Goal: Transaction & Acquisition: Purchase product/service

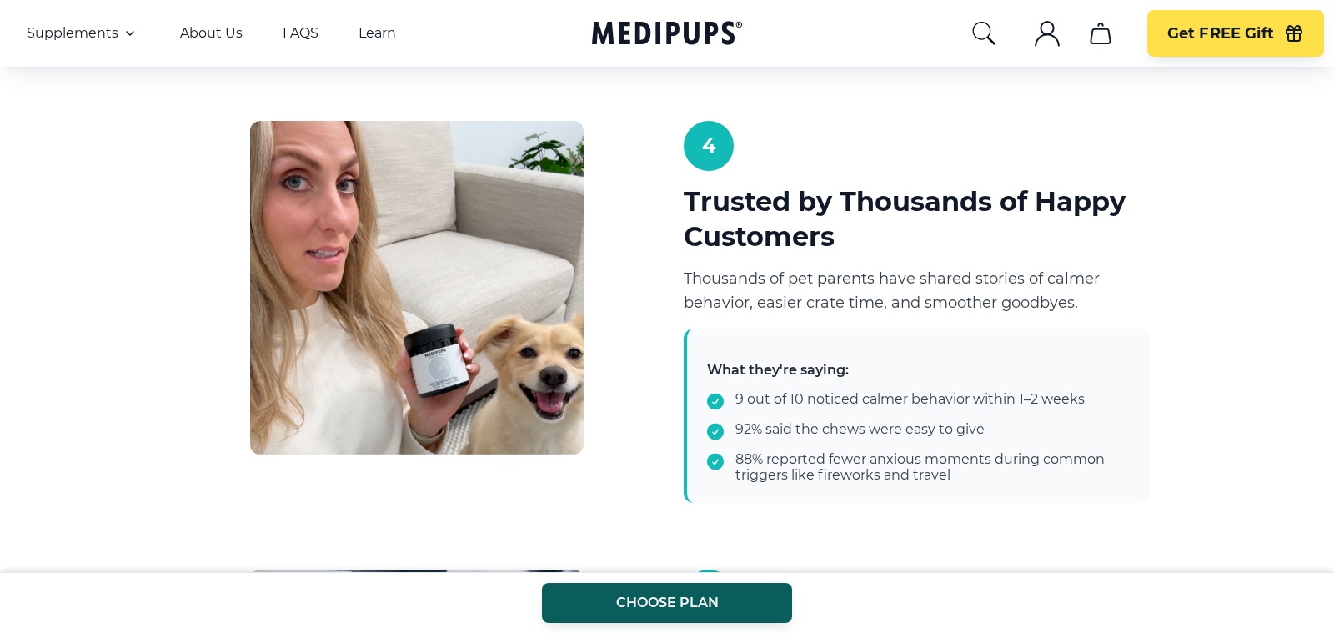
scroll to position [1957, 0]
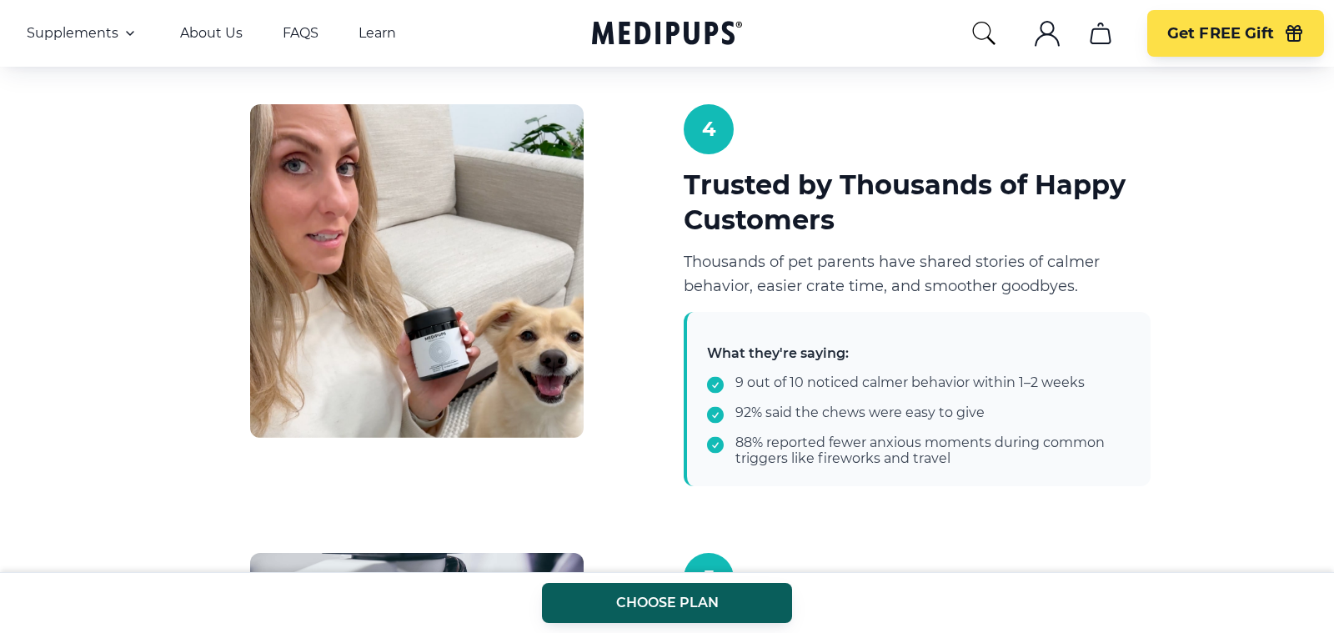
click at [1196, 464] on div "5 Reasons Pet Parents Trust Medipups to Relieve Stress & [MEDICAL_DATA] Start N…" at bounding box center [667, 173] width 1334 height 3995
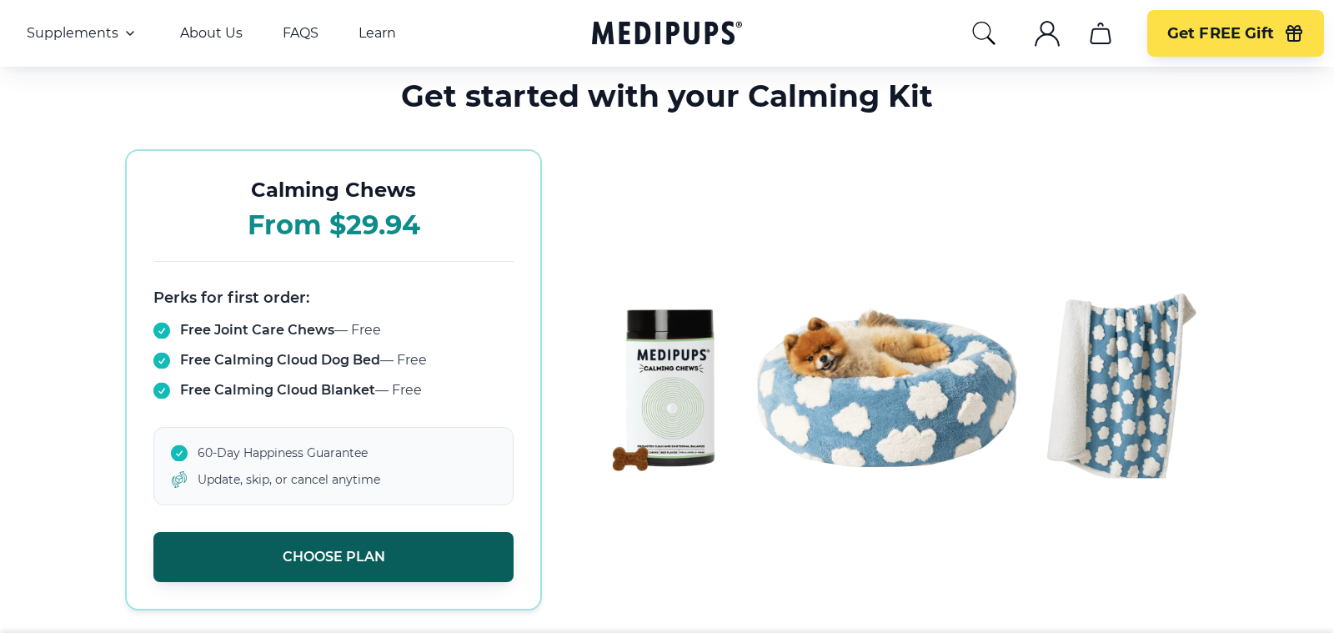
scroll to position [3448, 0]
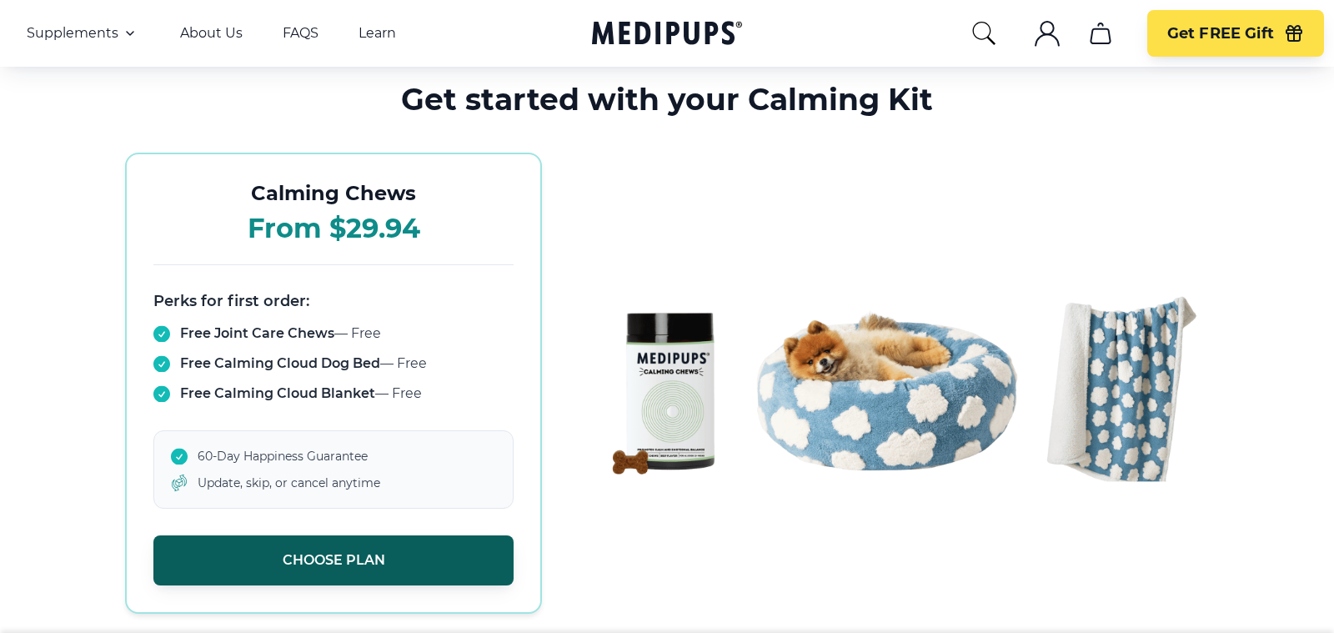
drag, startPoint x: 644, startPoint y: 306, endPoint x: 551, endPoint y: 605, distance: 312.5
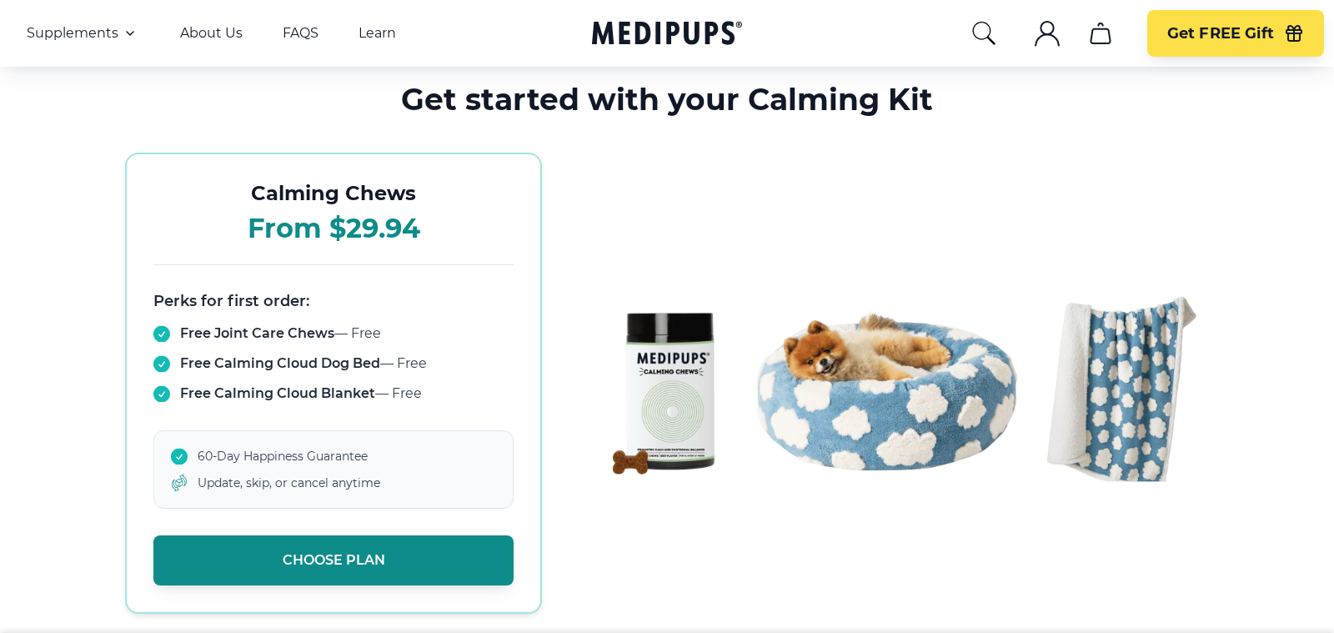
click at [406, 546] on button "Choose Plan" at bounding box center [333, 560] width 360 height 50
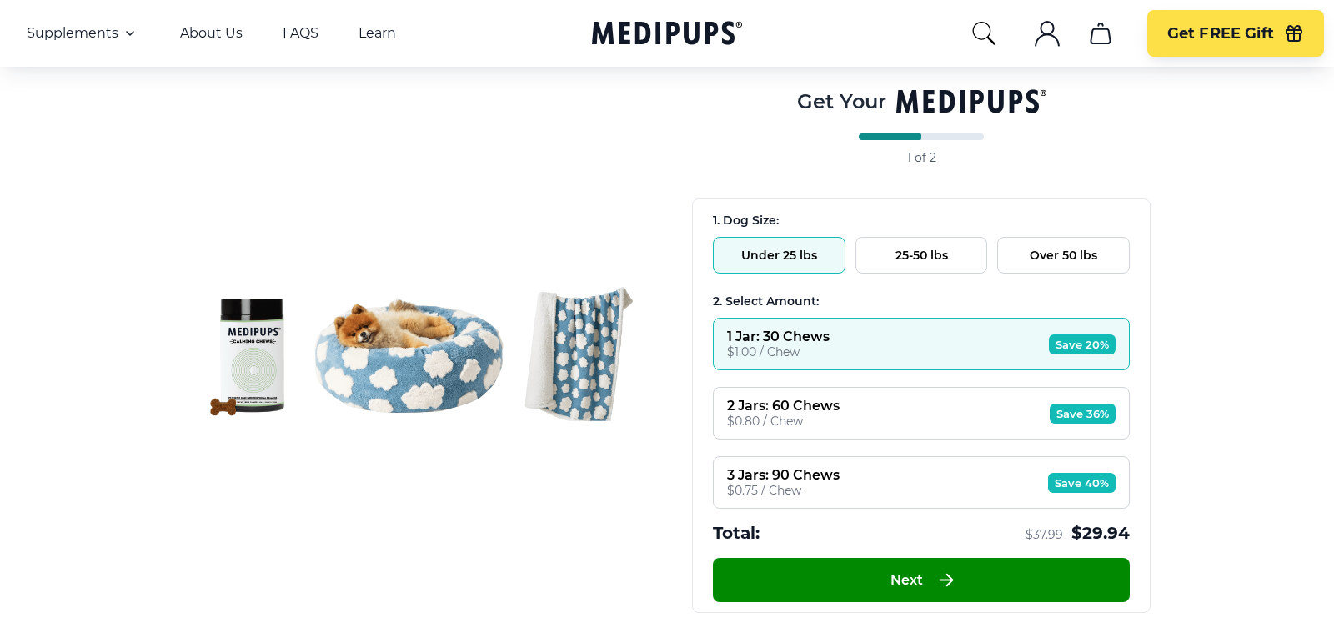
scroll to position [161, 0]
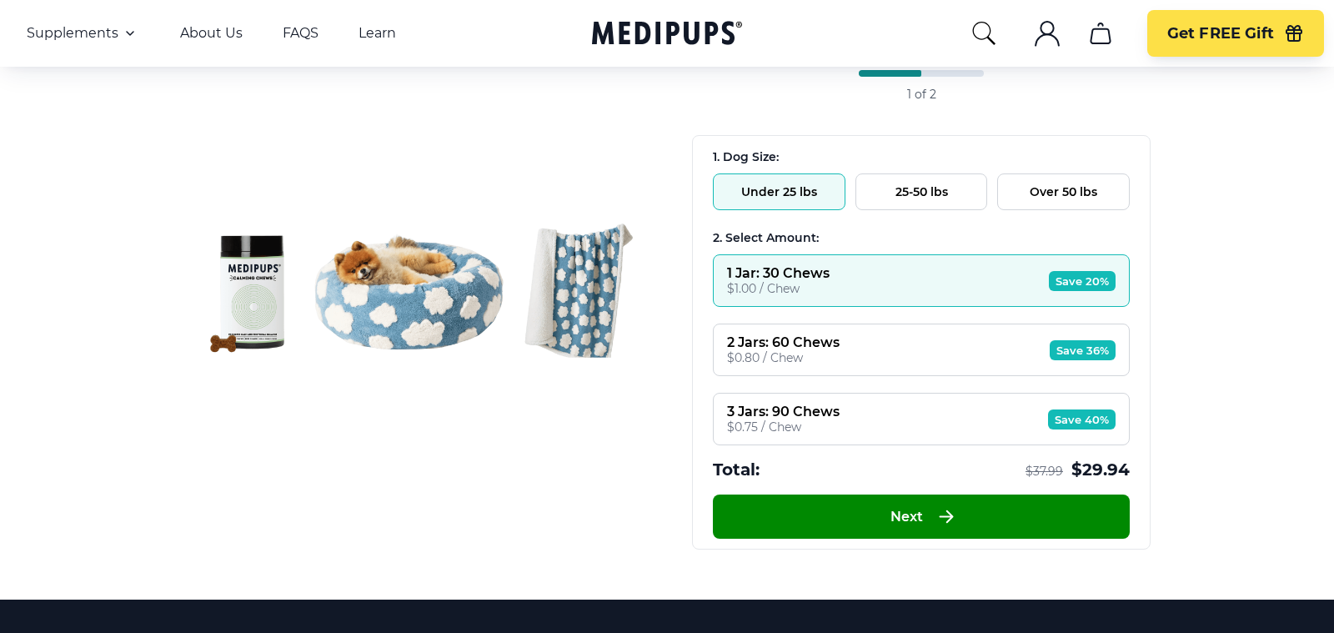
click at [864, 332] on div "2 Jars: 60 Chews $0.80 / Chew Save 36%" at bounding box center [921, 350] width 417 height 53
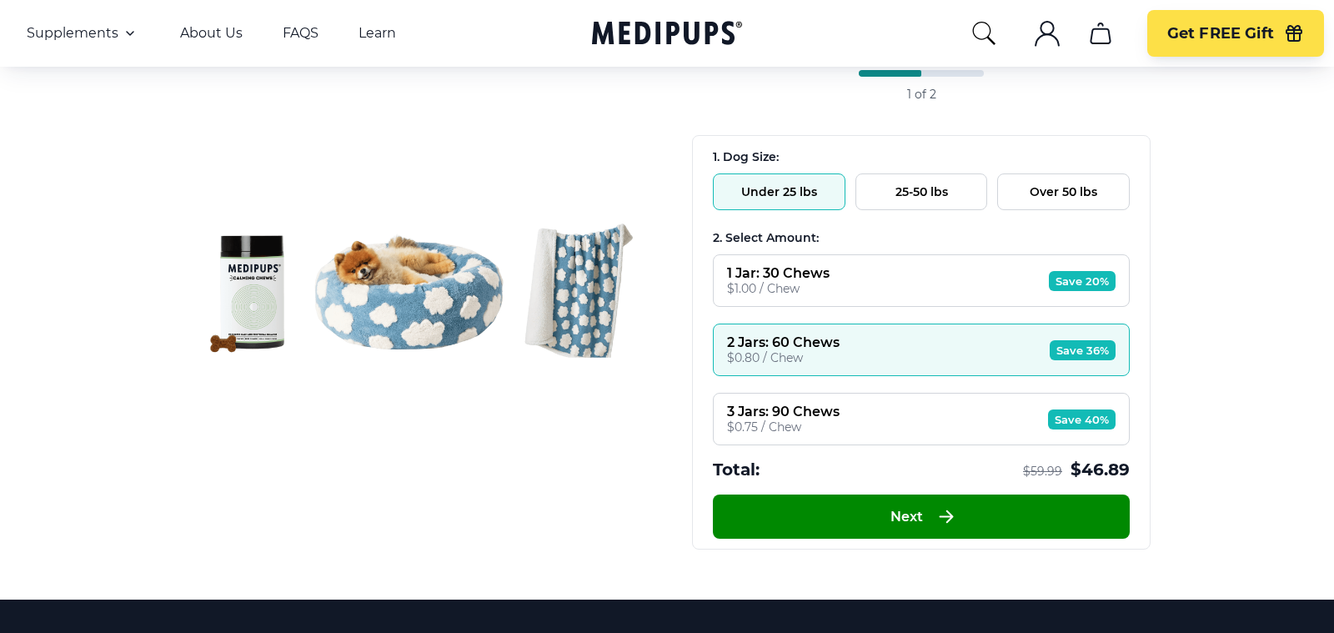
click at [925, 181] on button "25-50 lbs" at bounding box center [922, 191] width 133 height 37
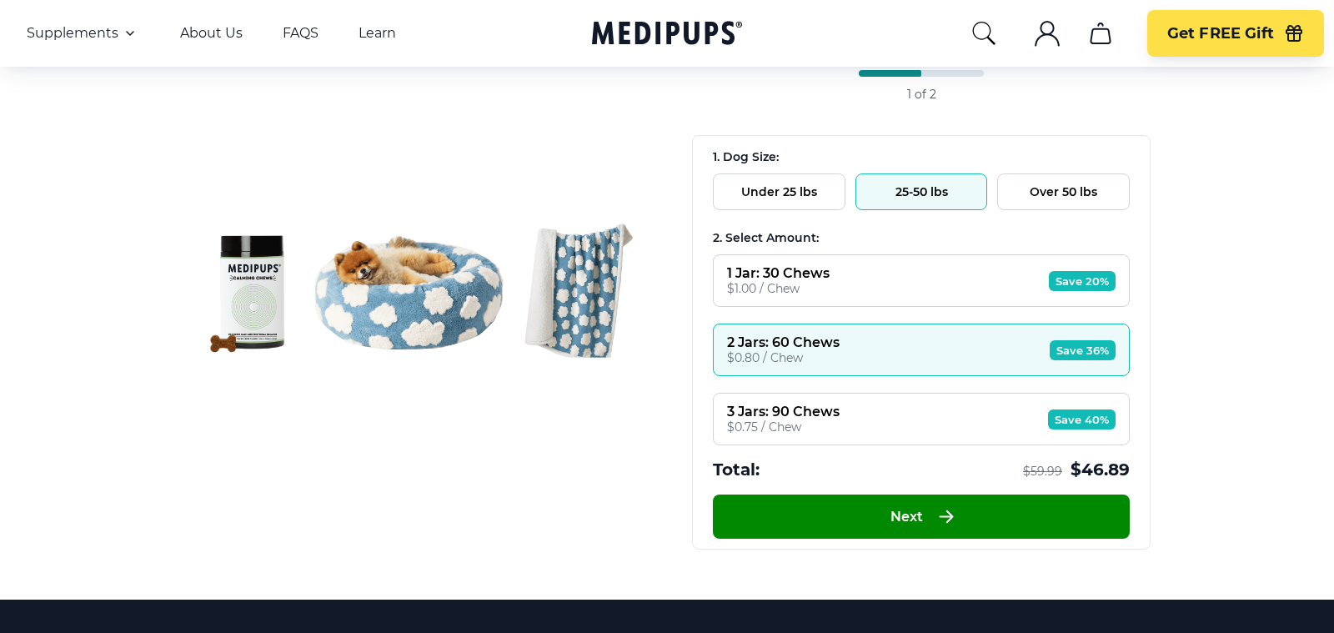
click at [1066, 190] on button "Over 50 lbs" at bounding box center [1063, 191] width 133 height 37
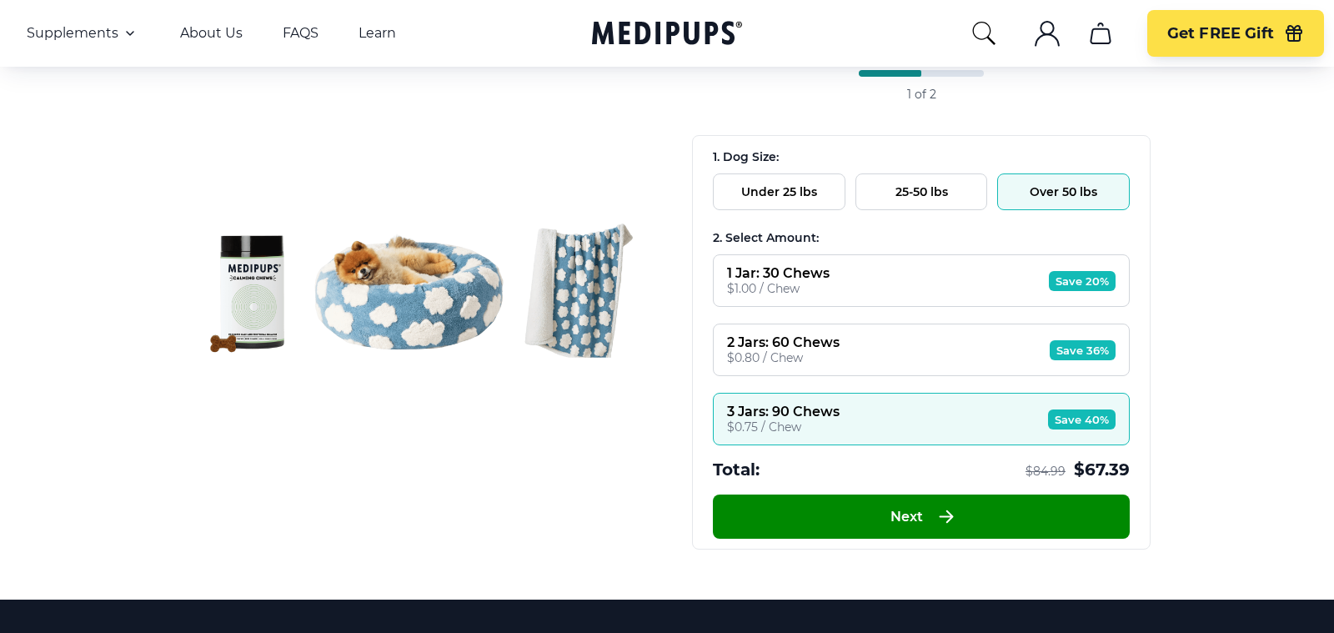
click at [756, 208] on div "1. Dog Size: Under 25 lbs 25-50 lbs Over 50 lbs 2. Select Amount: 1 Jar: 30 Che…" at bounding box center [921, 315] width 457 height 359
click at [943, 204] on button "25-50 lbs" at bounding box center [922, 191] width 133 height 37
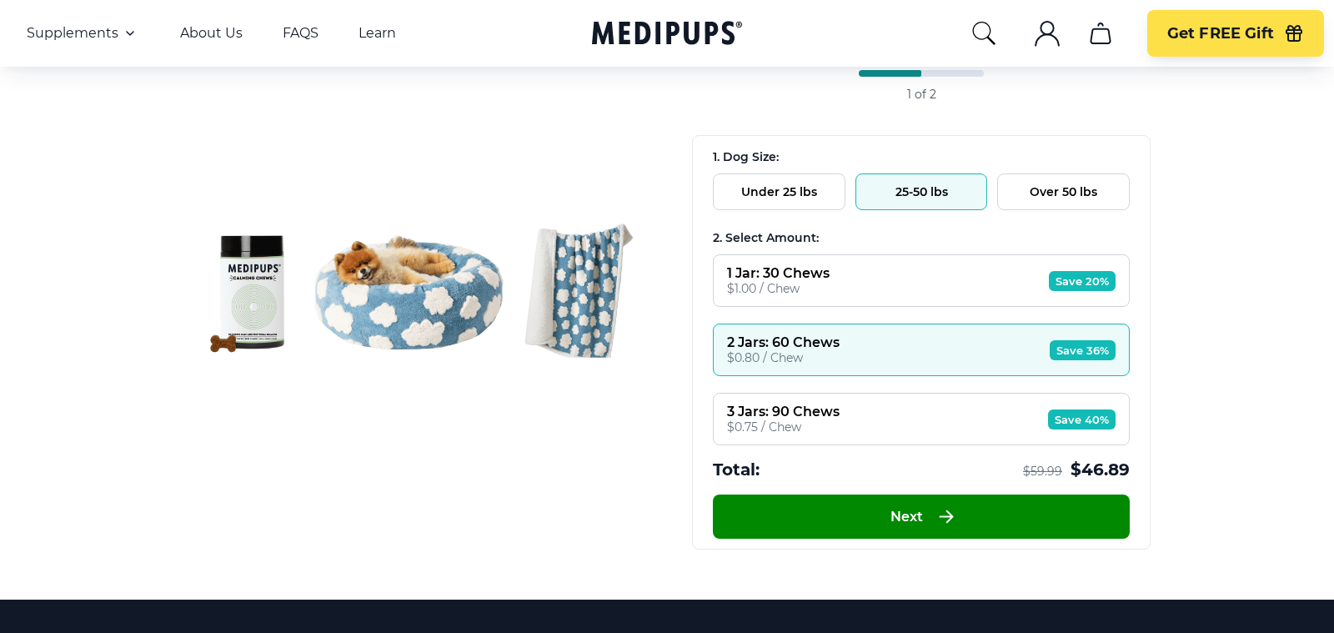
click at [808, 203] on button "Under 25 lbs" at bounding box center [779, 191] width 133 height 37
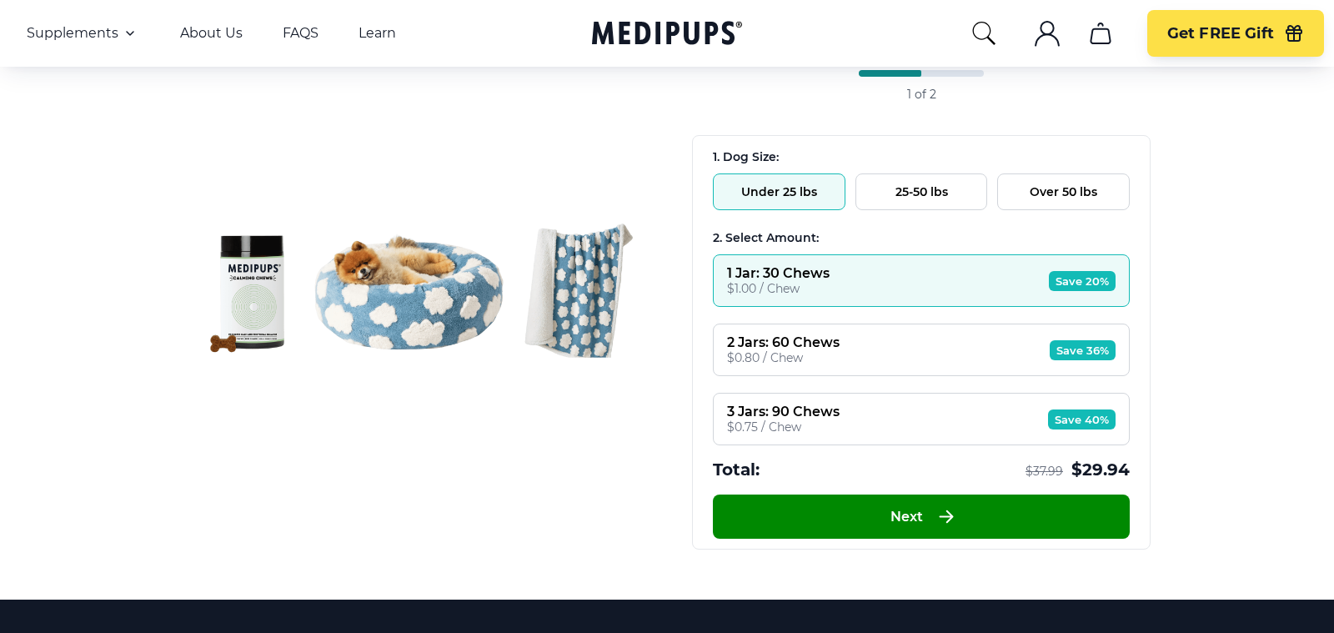
click at [920, 206] on button "25-50 lbs" at bounding box center [922, 191] width 133 height 37
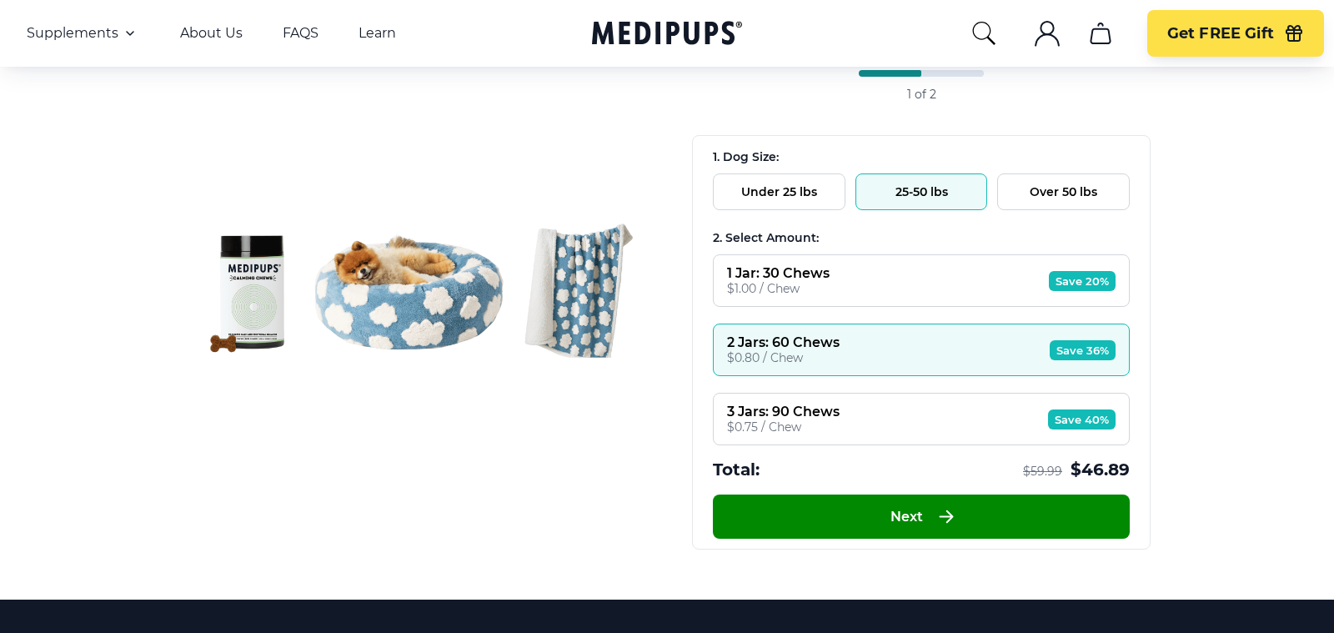
click at [1021, 192] on button "Over 50 lbs" at bounding box center [1063, 191] width 133 height 37
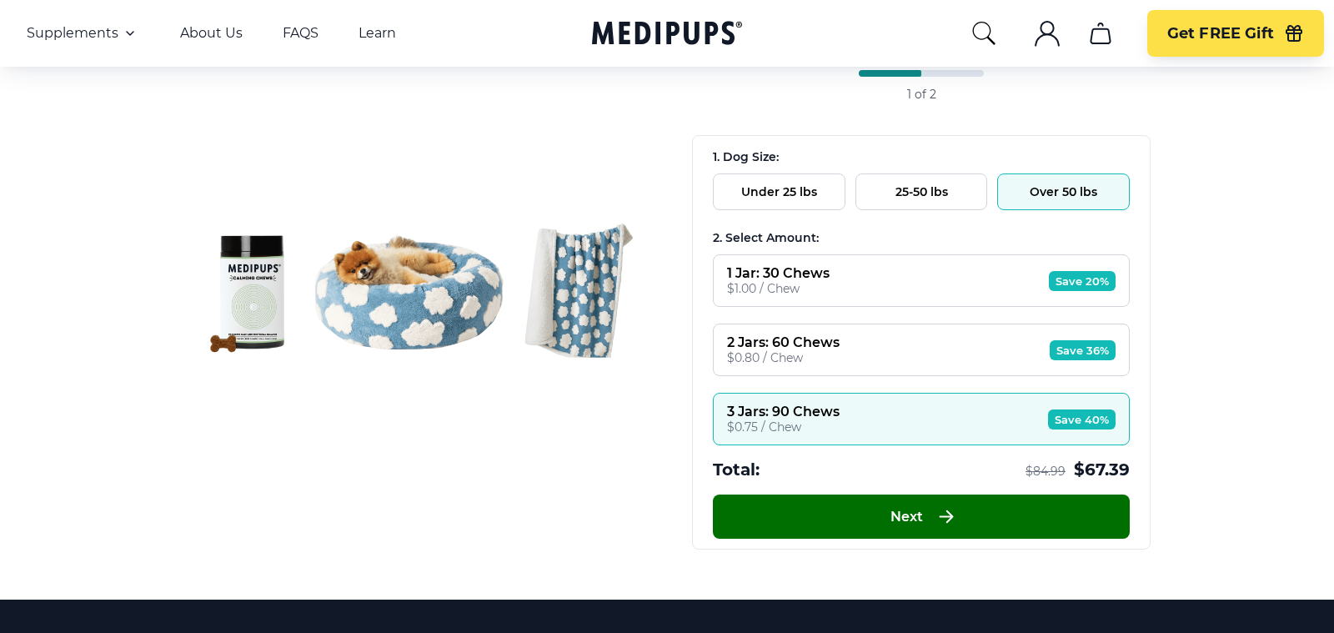
click at [828, 494] on button "Next" at bounding box center [921, 516] width 417 height 44
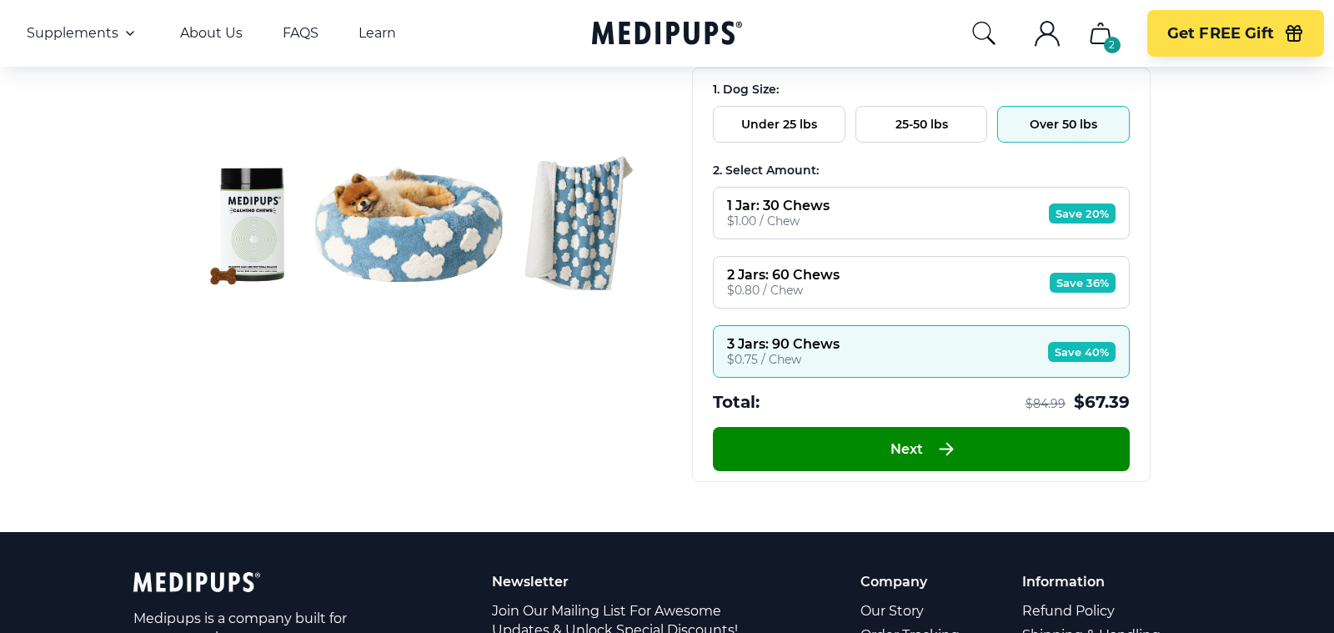
scroll to position [485, 0]
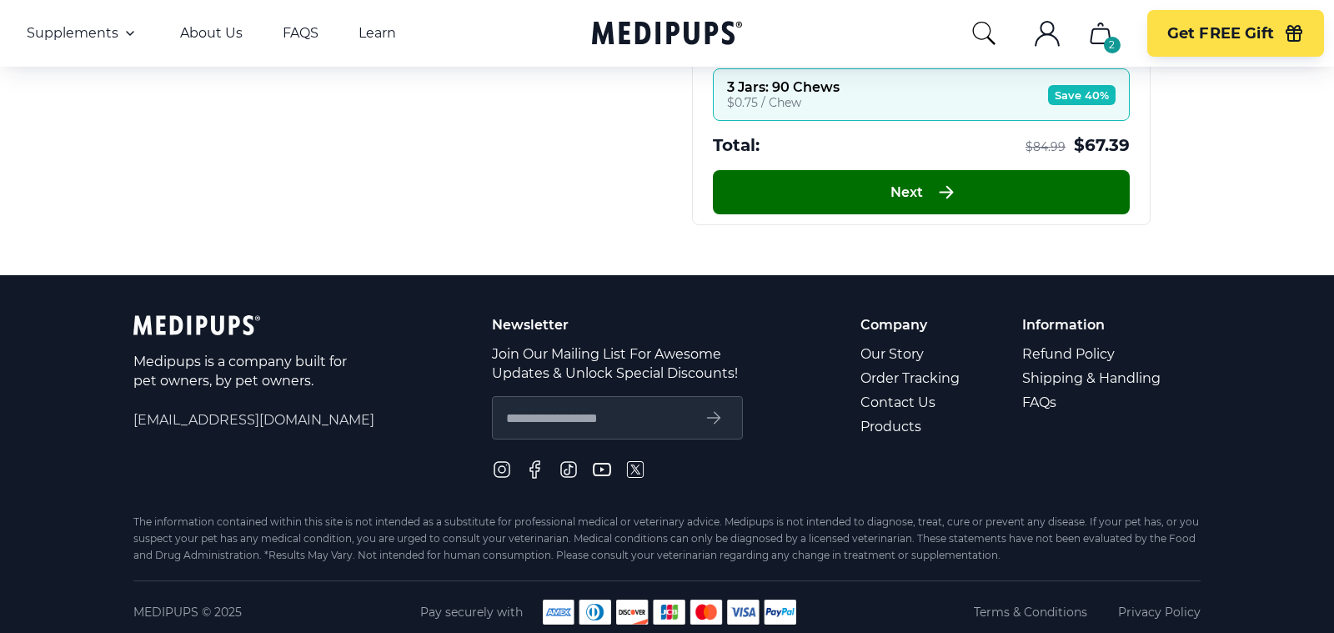
click at [943, 170] on button "Next" at bounding box center [921, 192] width 417 height 44
click at [941, 182] on icon "button" at bounding box center [946, 192] width 20 height 21
click at [929, 194] on button "Next" at bounding box center [921, 192] width 417 height 44
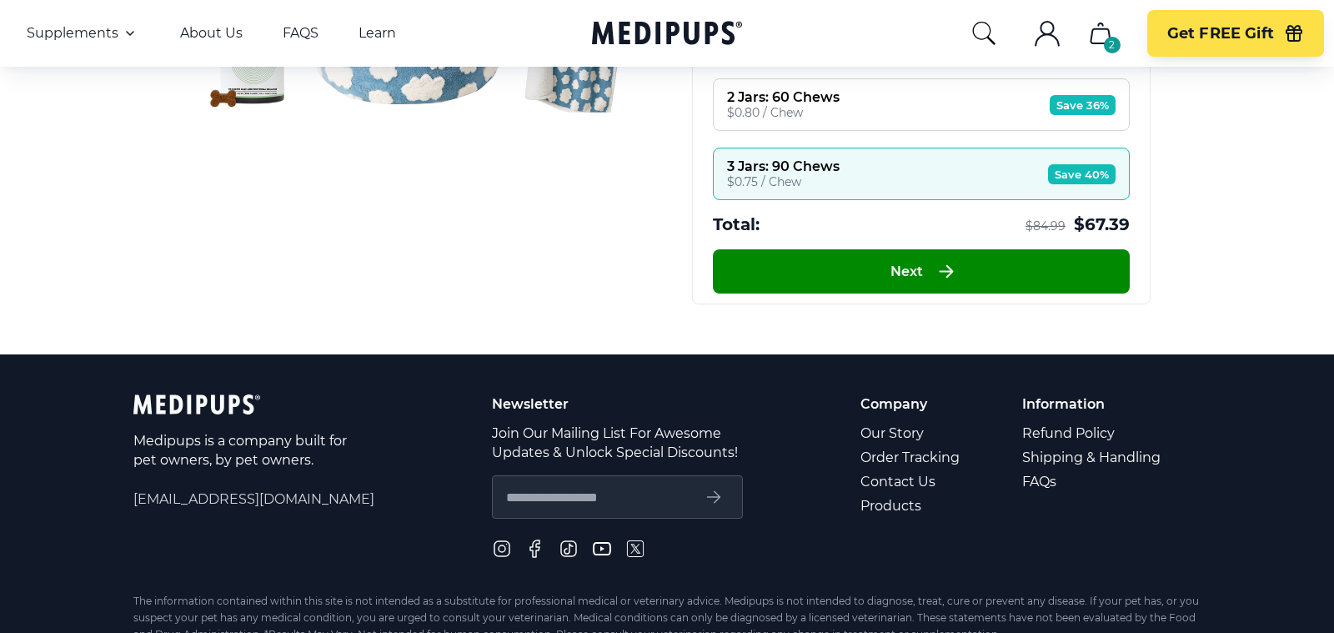
scroll to position [284, 0]
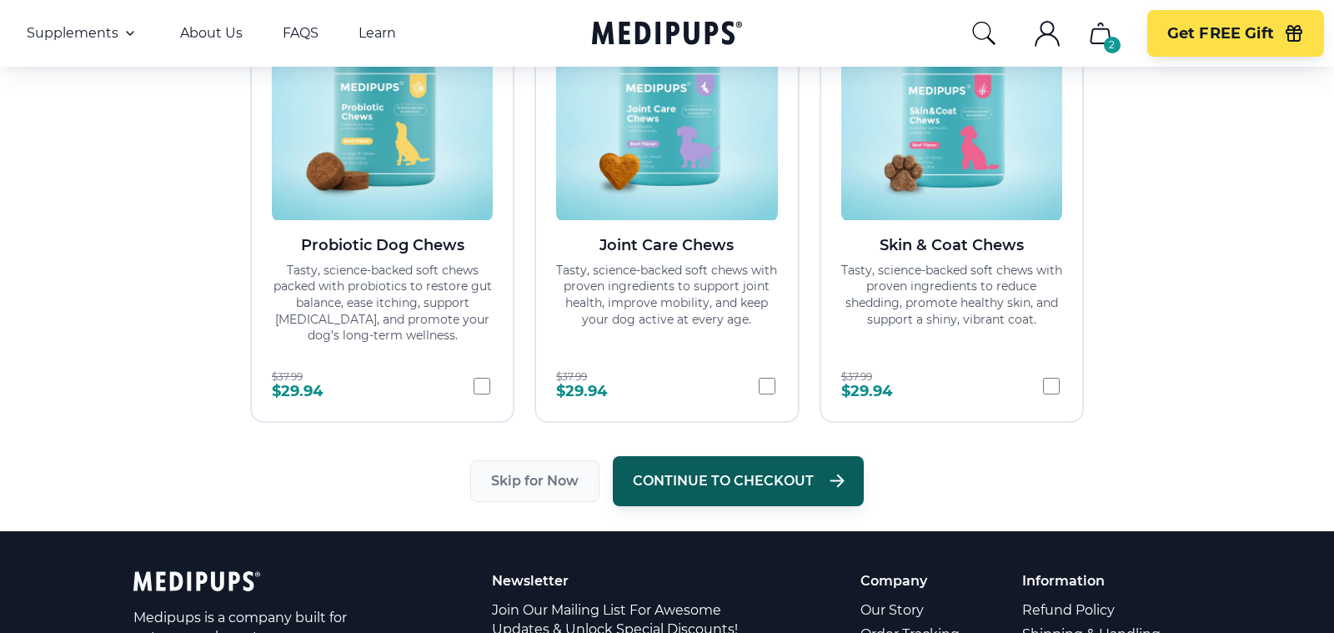
scroll to position [284, 0]
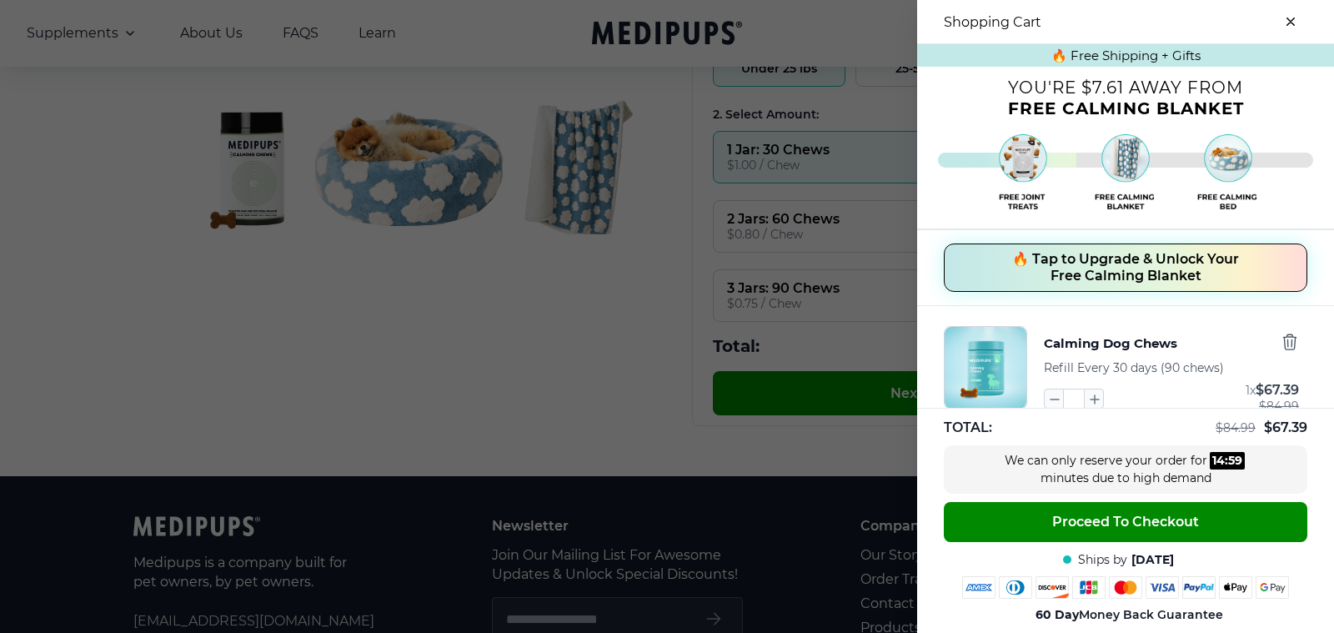
click at [1302, 342] on div "Calming Dog Chews Refill Every 30 days (90 chews) * 1 x $ 67.39 $ 84.99" at bounding box center [1126, 367] width 364 height 83
click at [1298, 342] on icon "button" at bounding box center [1290, 342] width 18 height 18
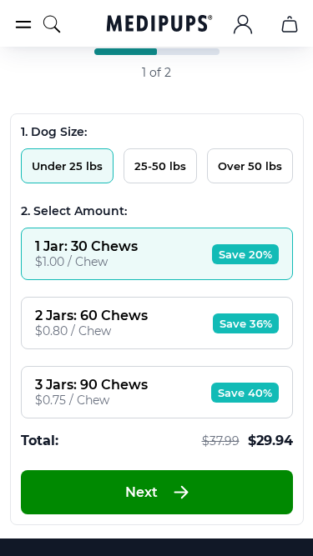
scroll to position [279, 0]
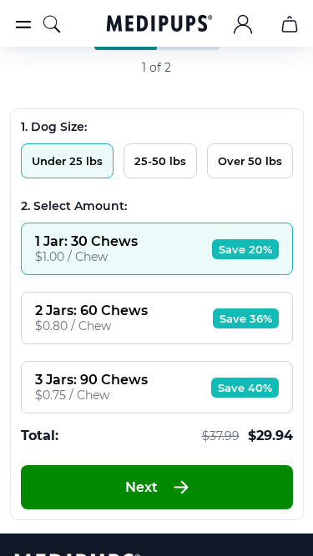
click at [143, 323] on div "$0.80 / Chew" at bounding box center [91, 326] width 113 height 15
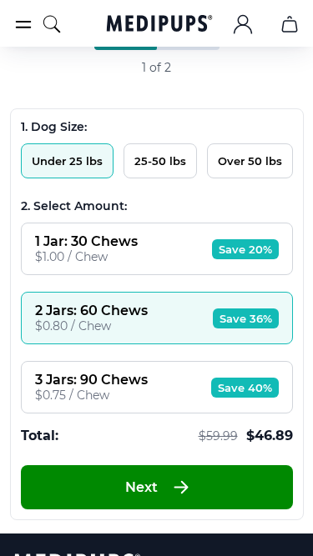
click at [158, 493] on button "Next" at bounding box center [157, 487] width 272 height 44
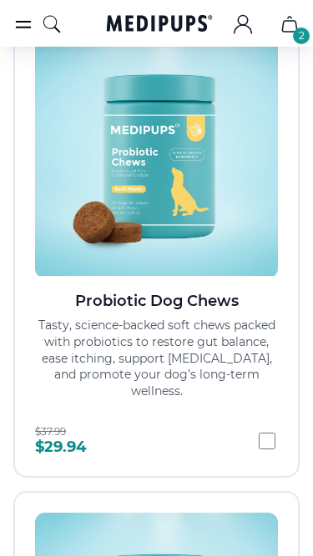
scroll to position [420, 0]
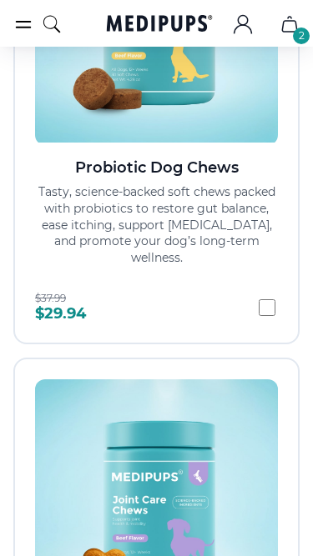
click at [257, 264] on p "Tasty, science-backed soft chews packed with probiotics to restore gut balance,…" at bounding box center [156, 225] width 243 height 82
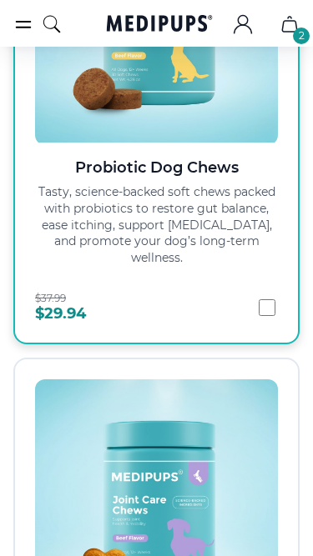
scroll to position [794, 0]
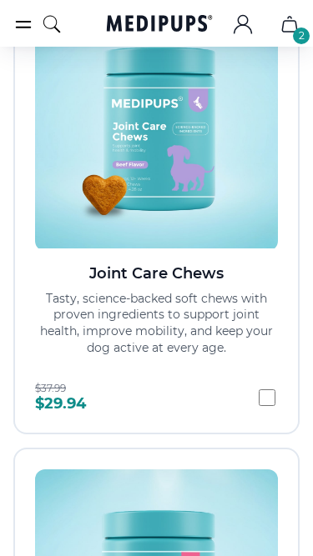
click at [239, 324] on p "Tasty, science-backed soft chews with proven ingredients to support joint healt…" at bounding box center [156, 323] width 243 height 65
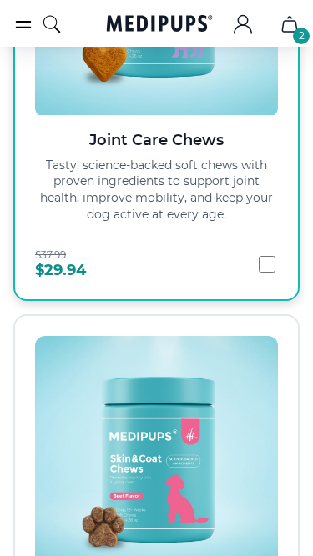
click at [238, 232] on button "Joint Care Chews Tasty, science-backed soft chews with proven ingredients to su…" at bounding box center [156, 76] width 286 height 450
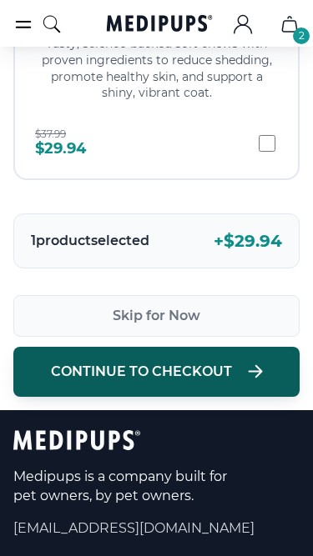
scroll to position [1613, 0]
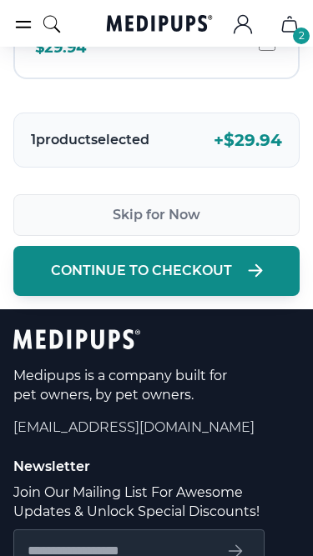
click at [133, 279] on span "Continue to Checkout" at bounding box center [141, 271] width 181 height 17
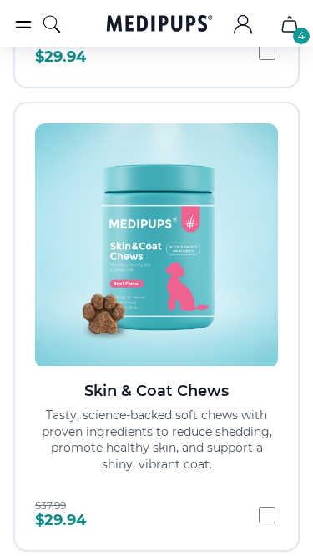
scroll to position [313, 0]
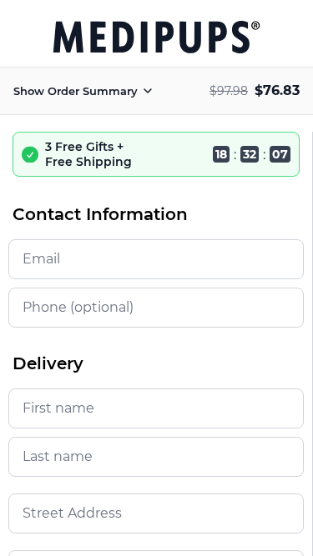
click at [137, 93] on p "Show Order Summary" at bounding box center [75, 91] width 124 height 16
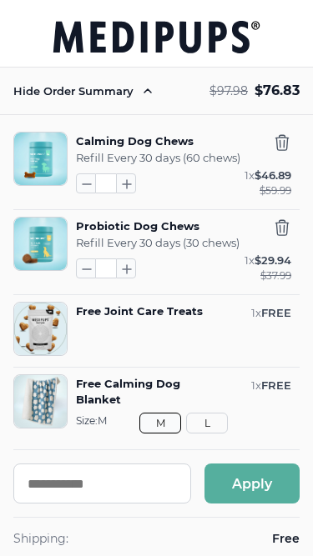
click at [137, 93] on p "Hide Order Summary" at bounding box center [75, 91] width 124 height 16
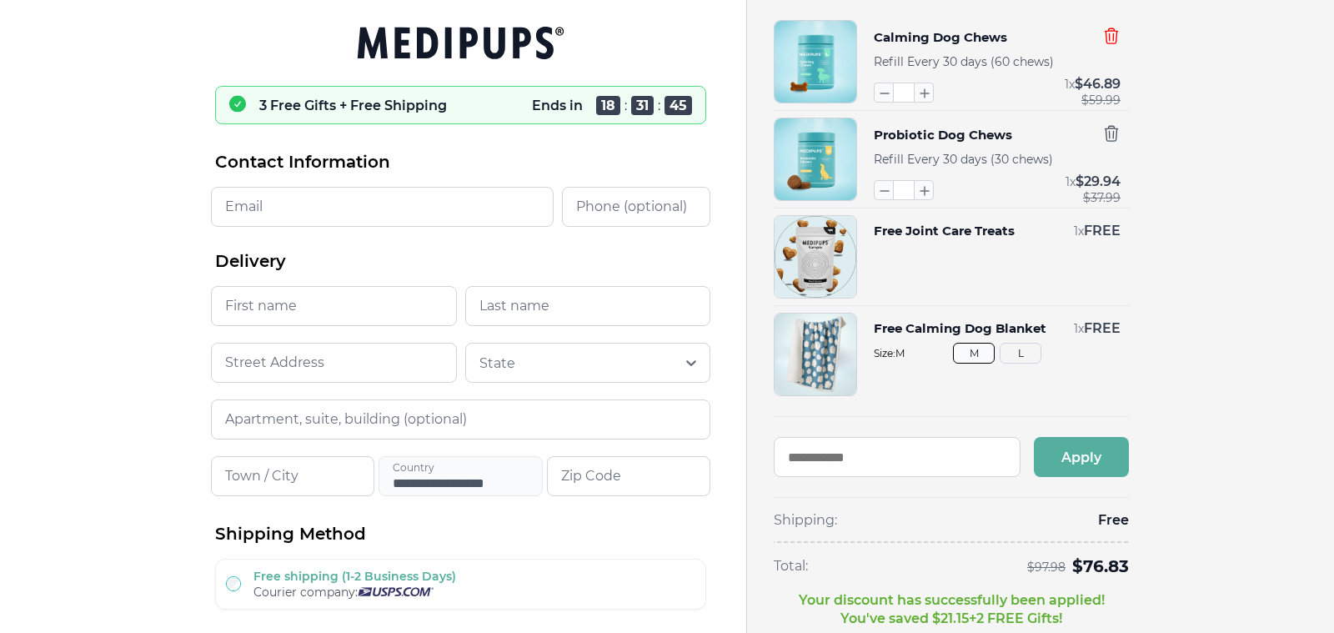
click at [1107, 42] on icon "button" at bounding box center [1111, 35] width 13 height 15
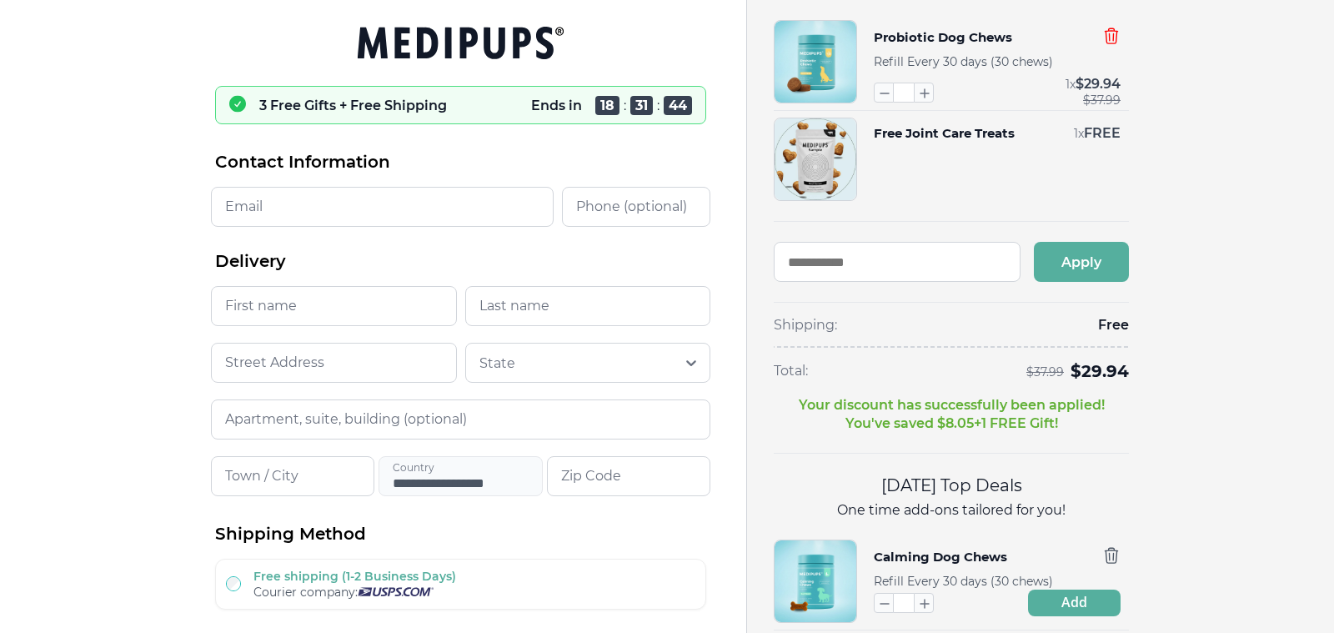
click at [1107, 42] on icon "button" at bounding box center [1111, 35] width 13 height 15
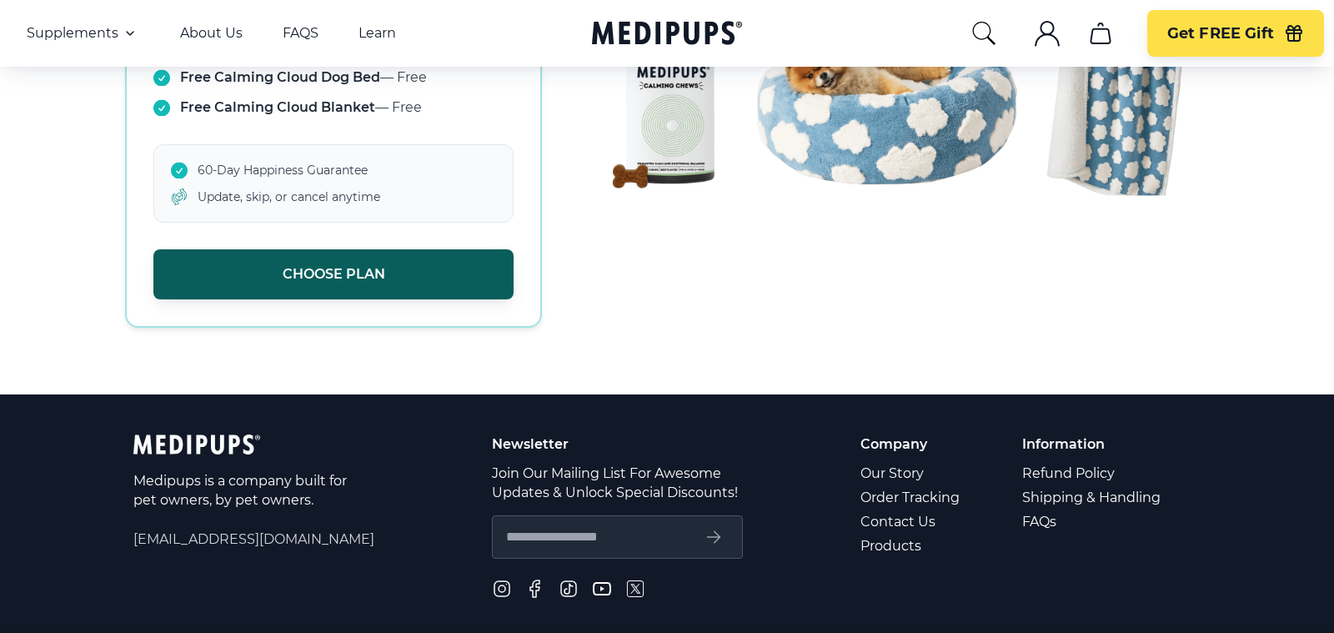
scroll to position [3613, 0]
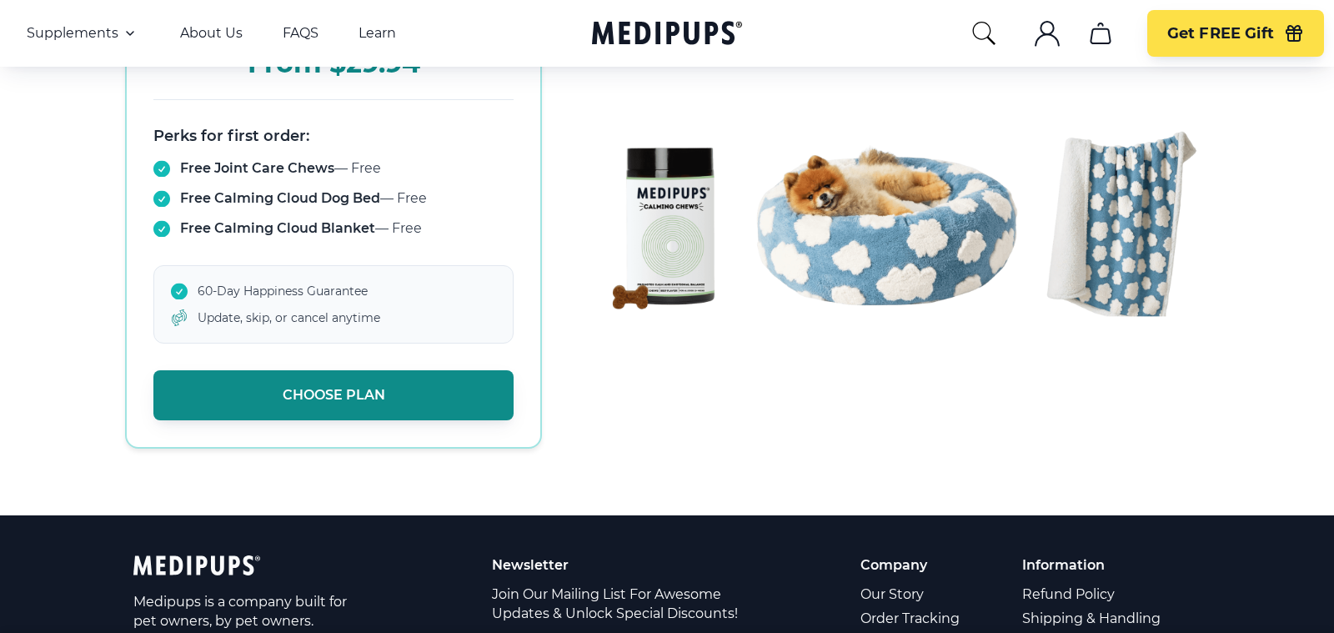
click at [361, 383] on button "Choose Plan" at bounding box center [333, 395] width 360 height 50
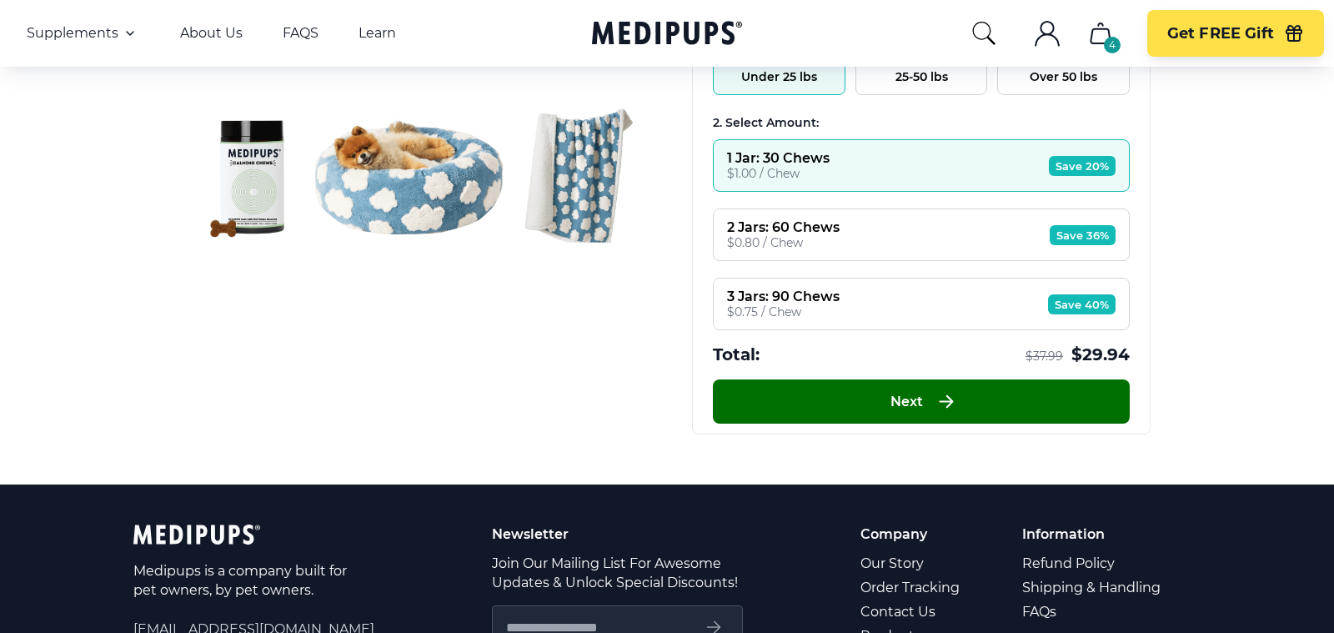
scroll to position [211, 0]
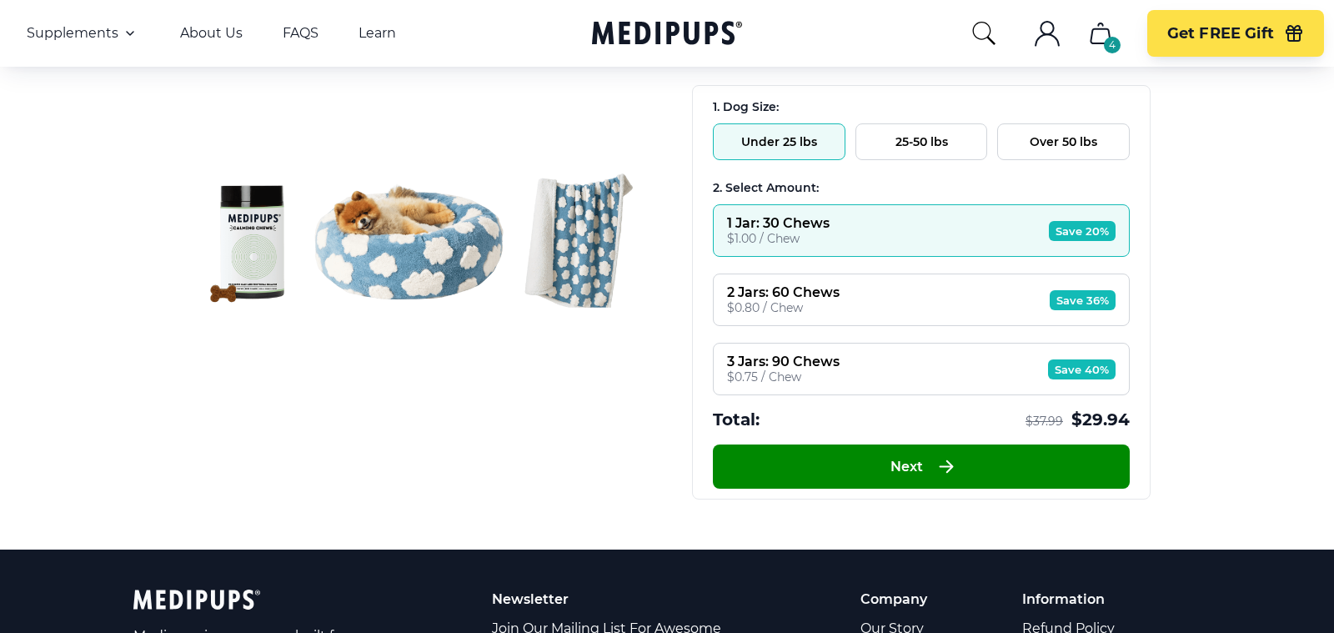
click at [921, 146] on button "25-50 lbs" at bounding box center [922, 141] width 133 height 37
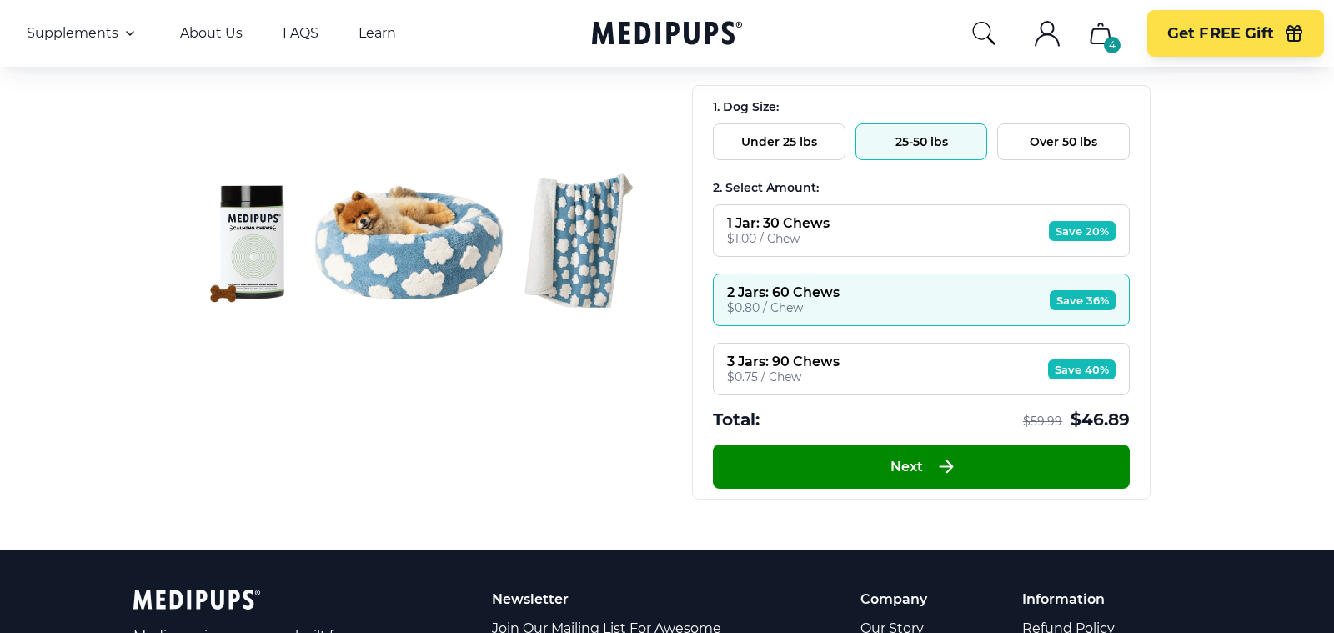
click at [1036, 136] on button "Over 50 lbs" at bounding box center [1063, 141] width 133 height 37
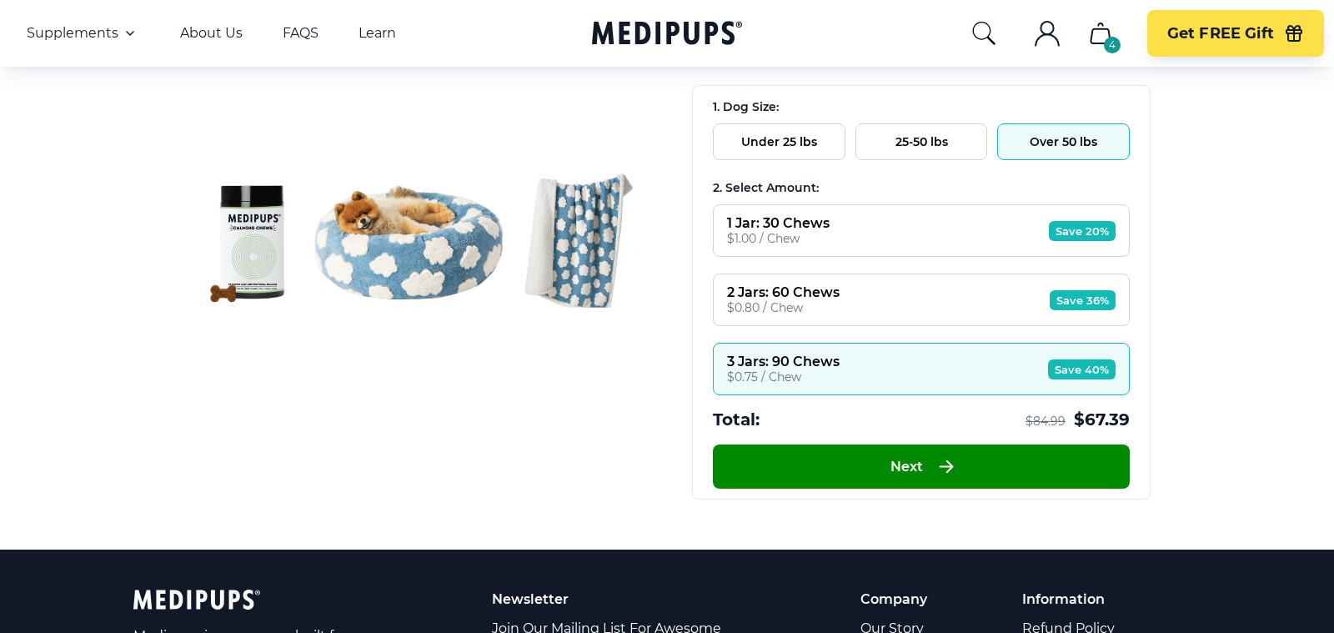
click at [908, 124] on button "25-50 lbs" at bounding box center [922, 141] width 133 height 37
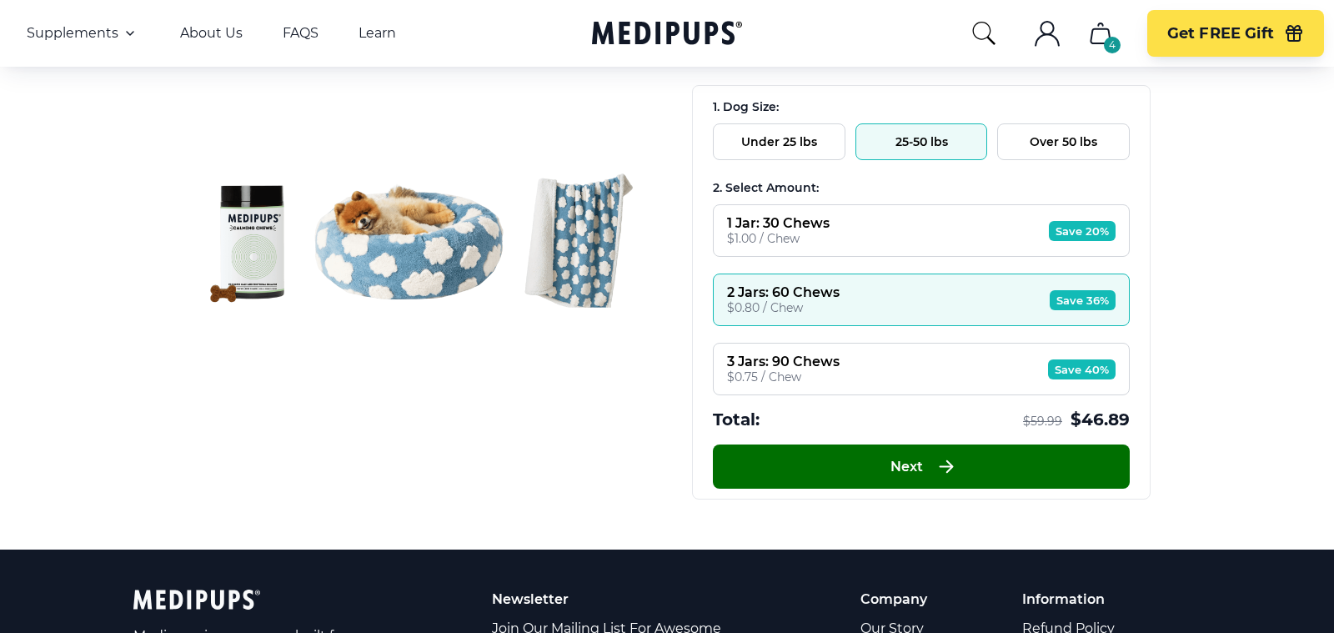
click at [900, 444] on button "Next" at bounding box center [921, 466] width 417 height 44
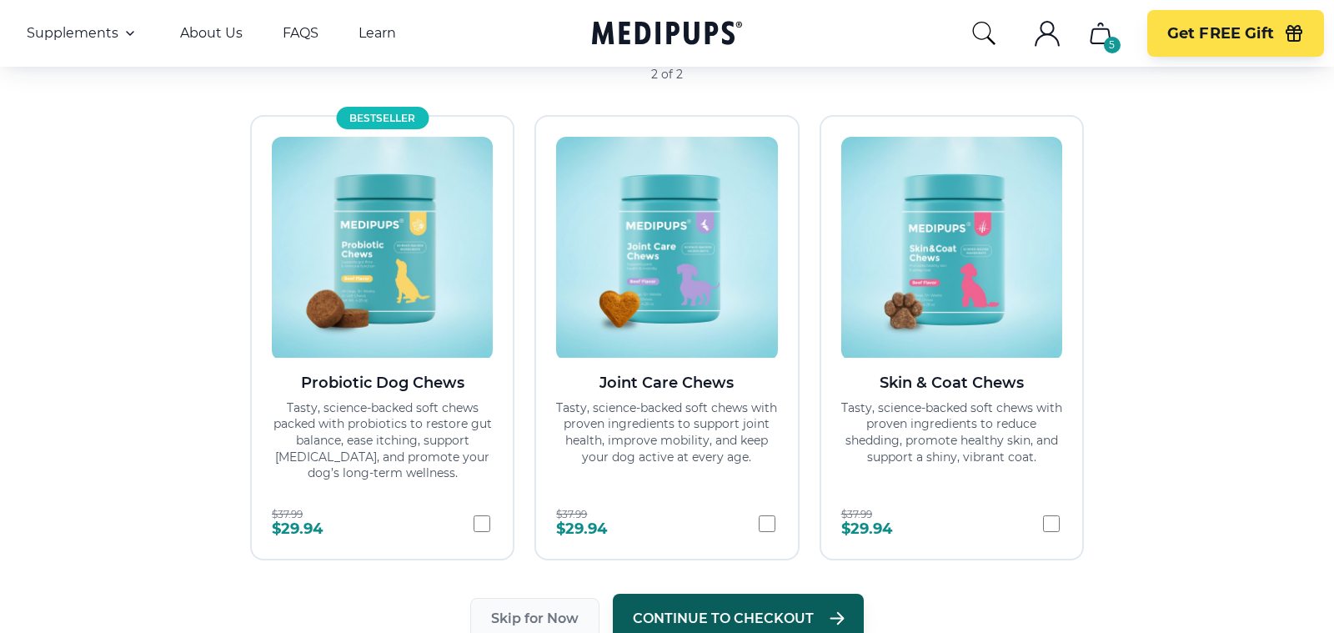
scroll to position [200, 0]
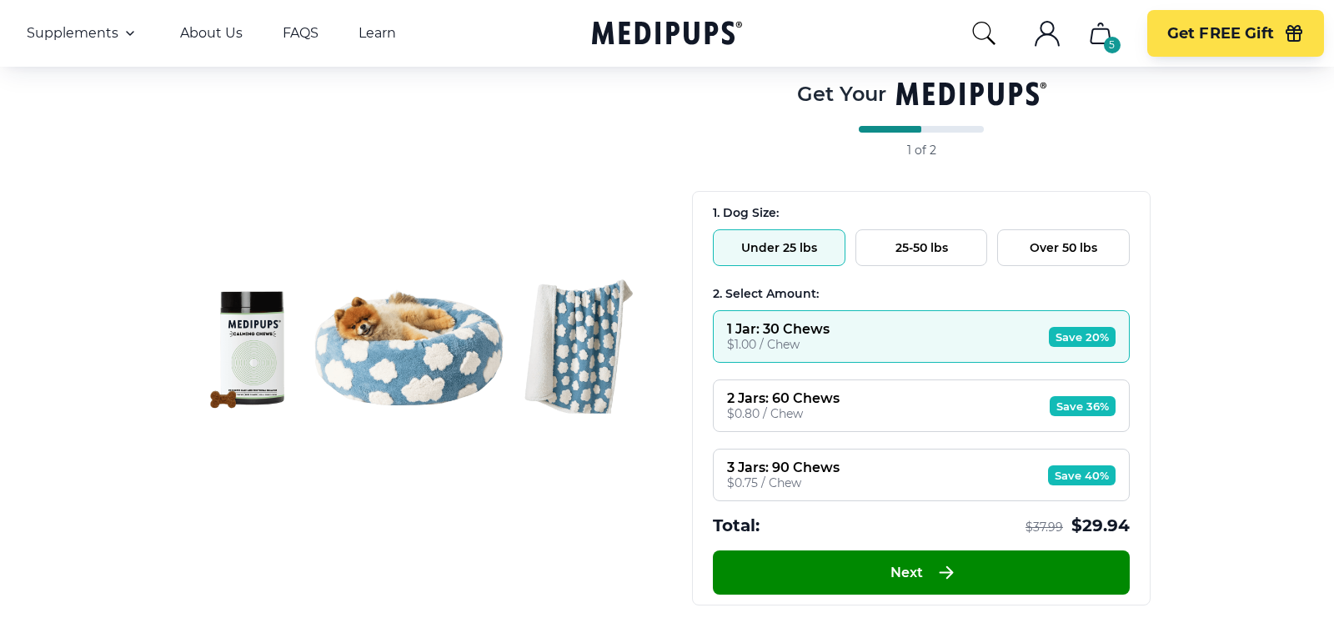
scroll to position [104, 0]
click at [940, 264] on div "1. Dog Size: Under 25 lbs 25-50 lbs Over 50 lbs 2. Select Amount: 1 Jar: 30 Che…" at bounding box center [921, 372] width 457 height 359
click at [951, 246] on button "25-50 lbs" at bounding box center [922, 248] width 133 height 37
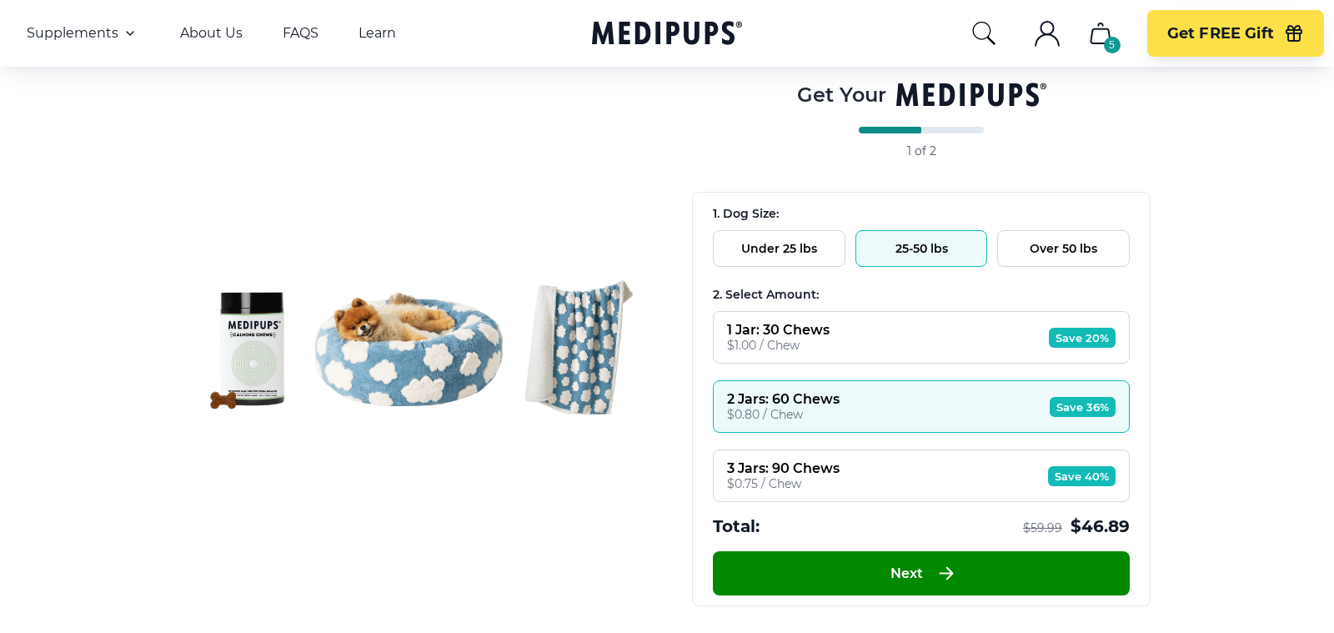
click at [1077, 251] on button "Over 50 lbs" at bounding box center [1063, 248] width 133 height 37
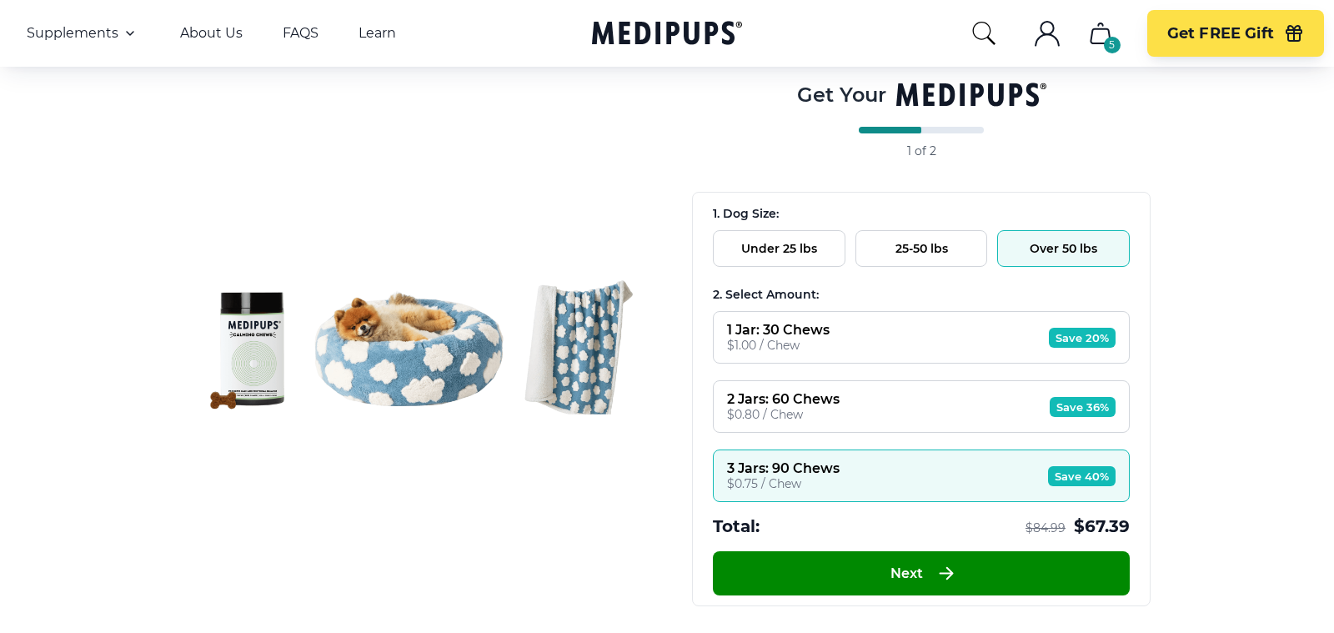
click at [948, 439] on div "1 Jar: 30 Chews $1.00 / Chew Save 20% 2 Jars: 60 Chews $0.80 / Chew Save 36% 3 …" at bounding box center [921, 406] width 417 height 191
click at [952, 369] on div "1 Jar: 30 Chews $1.00 / Chew Save 20% 2 Jars: 60 Chews $0.80 / Chew Save 36% 3 …" at bounding box center [921, 406] width 417 height 191
drag, startPoint x: 932, startPoint y: 389, endPoint x: 931, endPoint y: 353, distance: 36.7
click at [932, 390] on div "2 Jars: 60 Chews $0.80 / Chew Save 36%" at bounding box center [921, 406] width 417 height 53
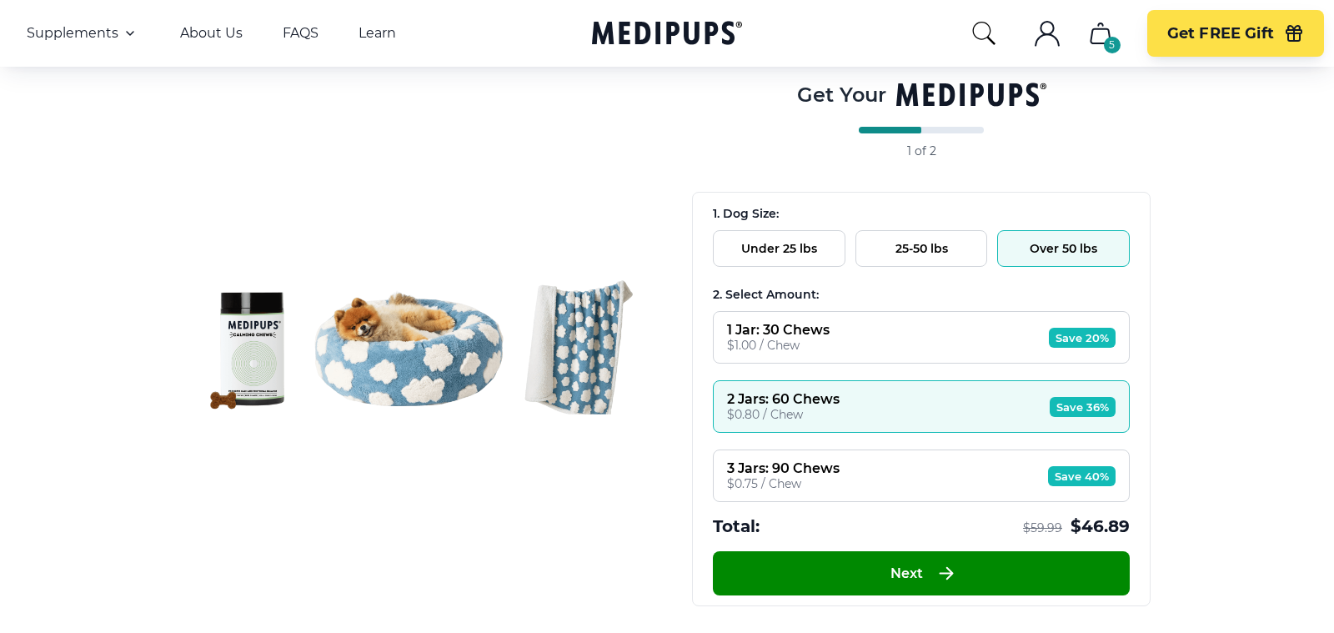
click at [928, 255] on button "25-50 lbs" at bounding box center [922, 248] width 133 height 37
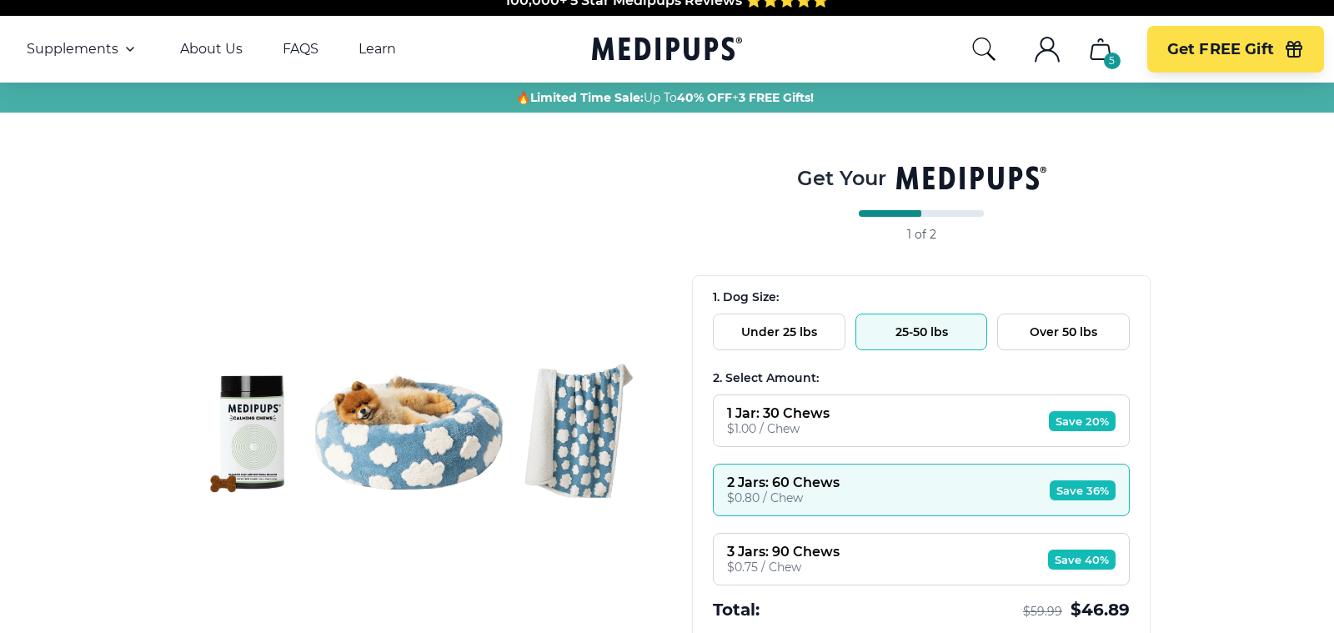
scroll to position [0, 0]
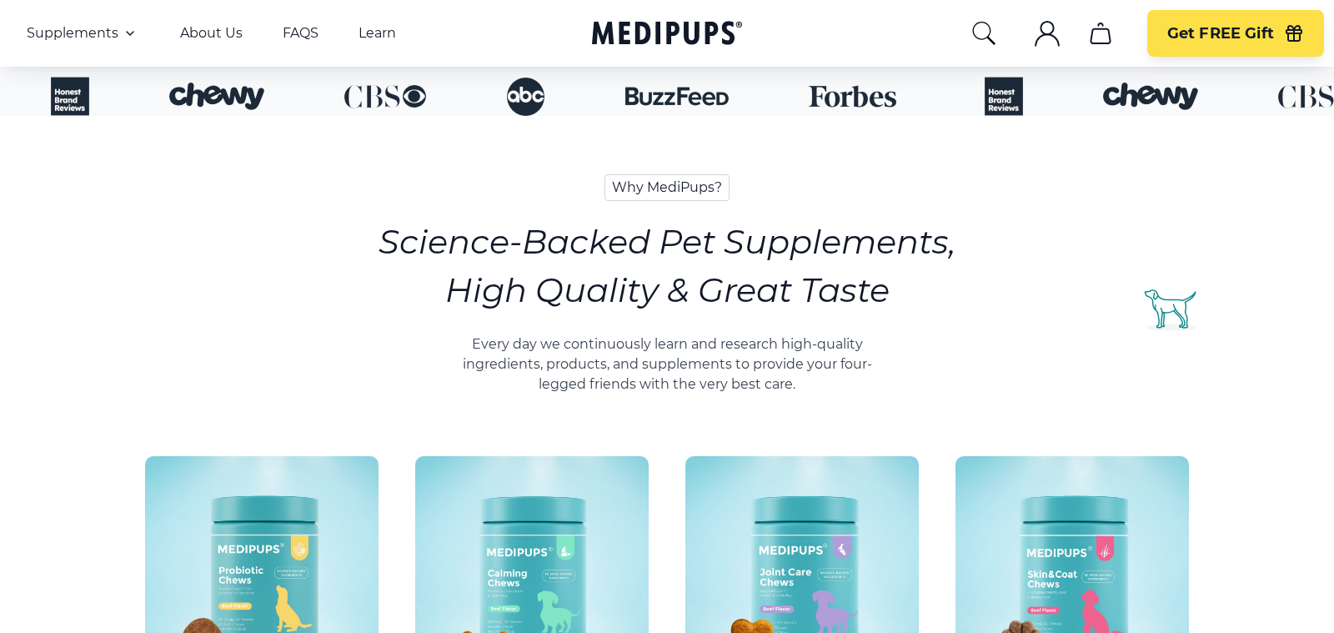
scroll to position [588, 0]
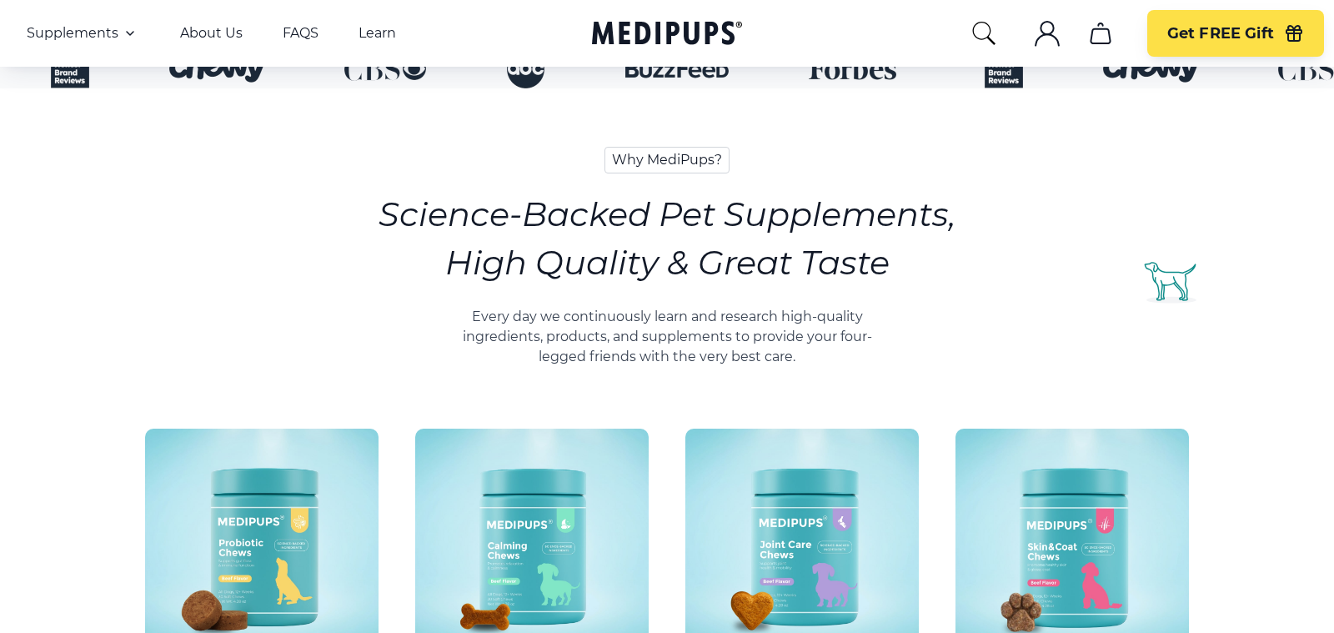
click at [504, 498] on img at bounding box center [531, 545] width 233 height 233
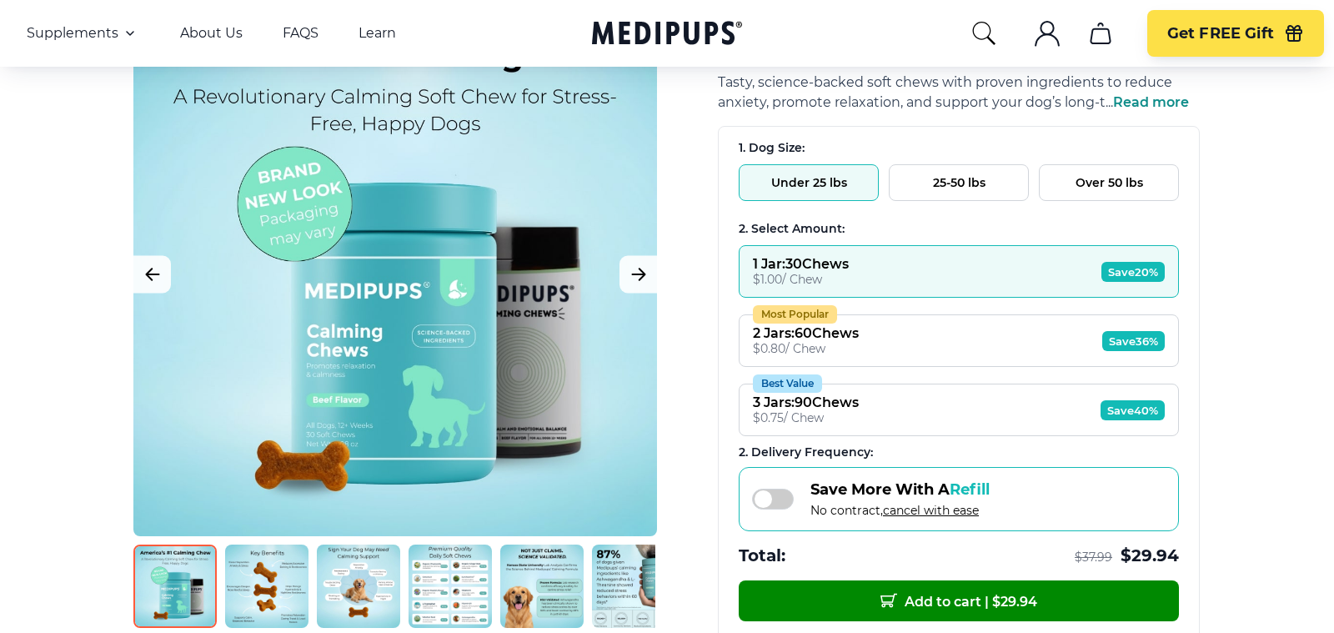
scroll to position [213, 0]
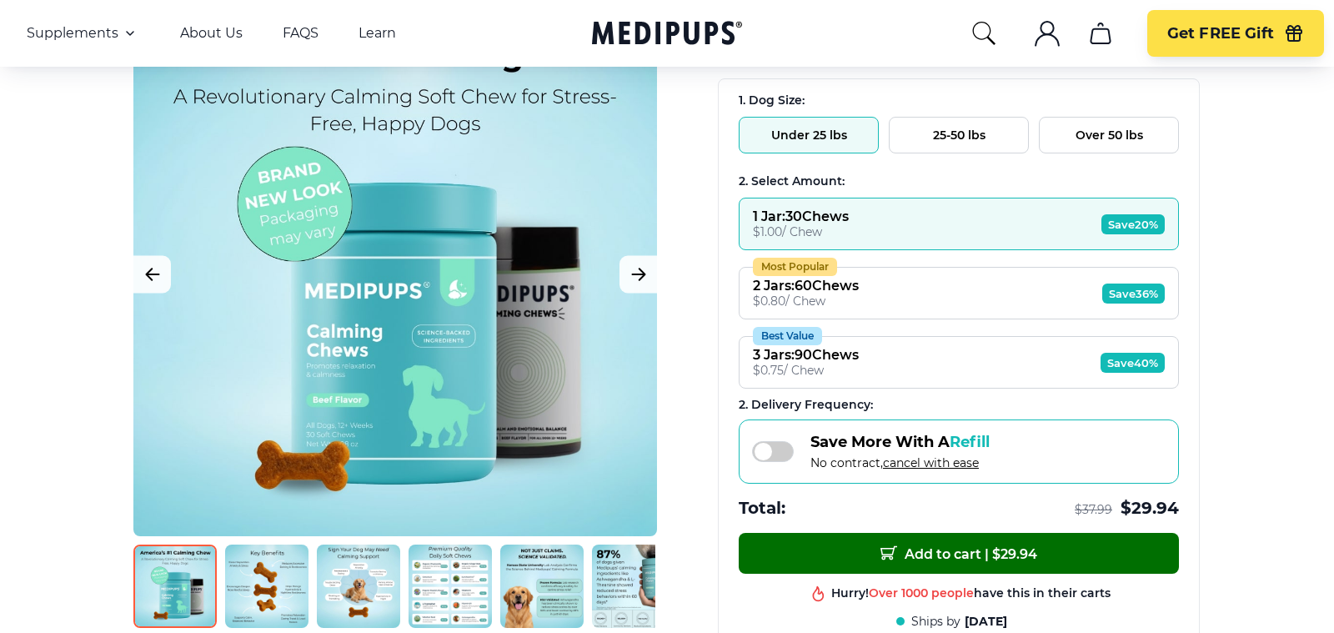
click at [908, 545] on span "Add to cart | $ 29.94" at bounding box center [959, 554] width 157 height 18
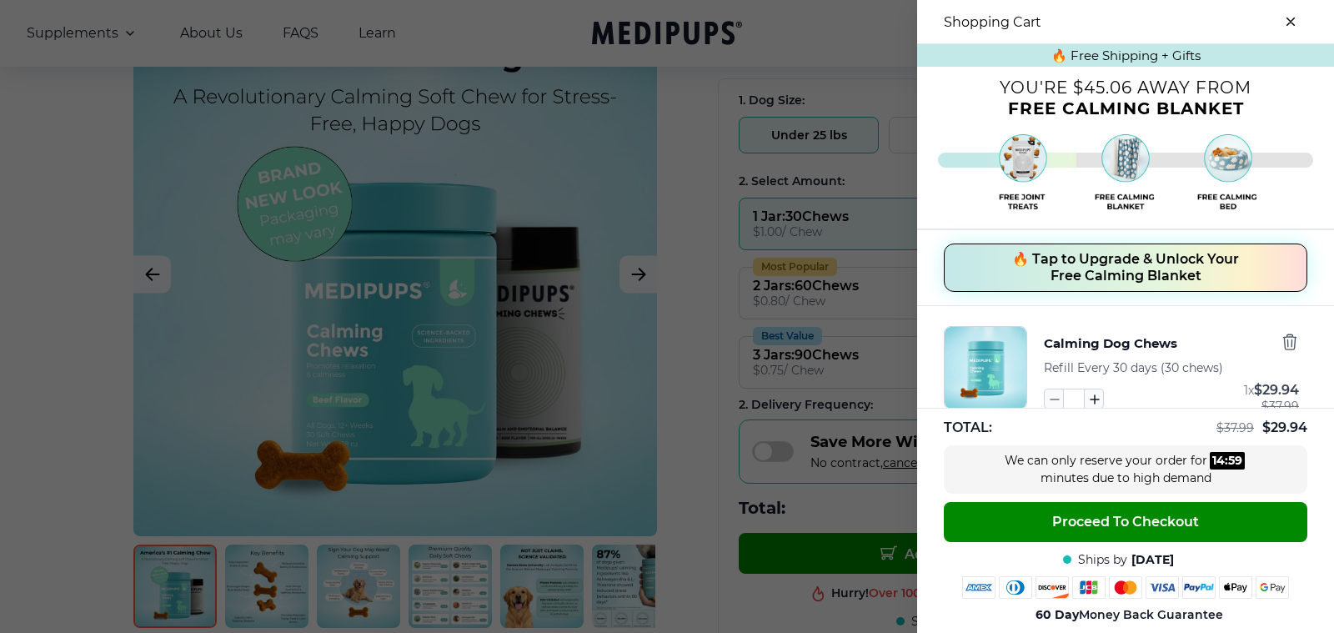
click at [1094, 395] on icon "button" at bounding box center [1095, 399] width 8 height 8
click at [1094, 393] on icon "button" at bounding box center [1094, 398] width 18 height 18
type input "*"
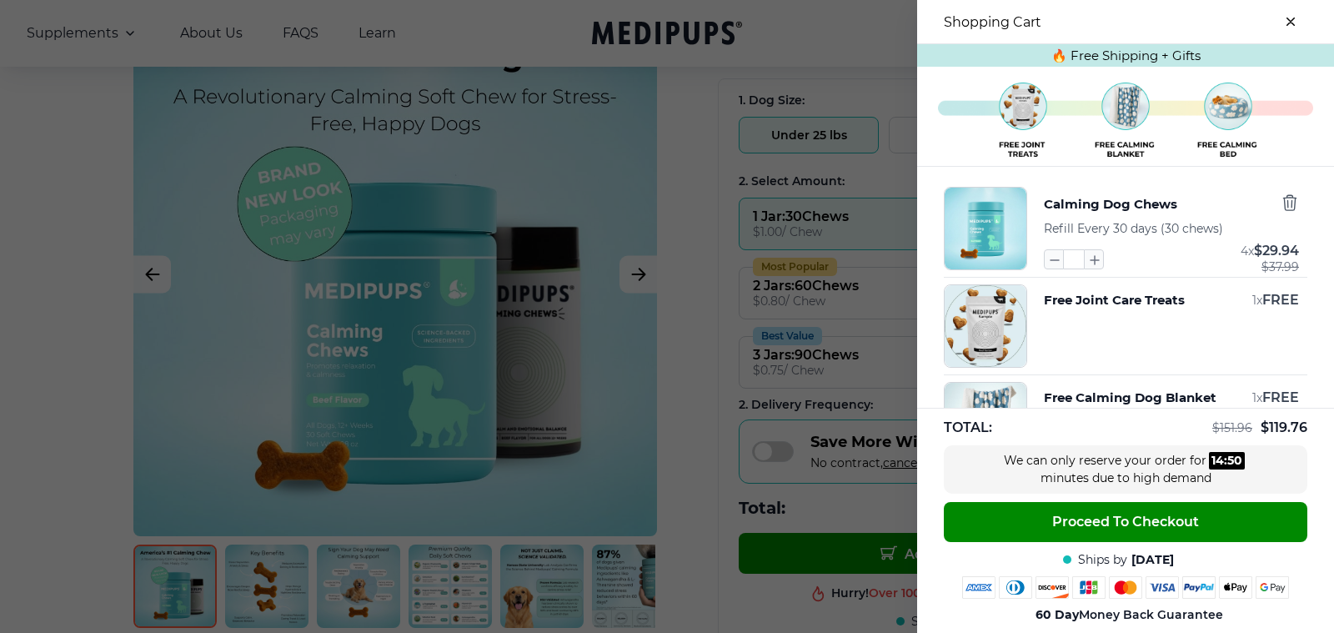
click at [743, 335] on div at bounding box center [667, 316] width 1334 height 633
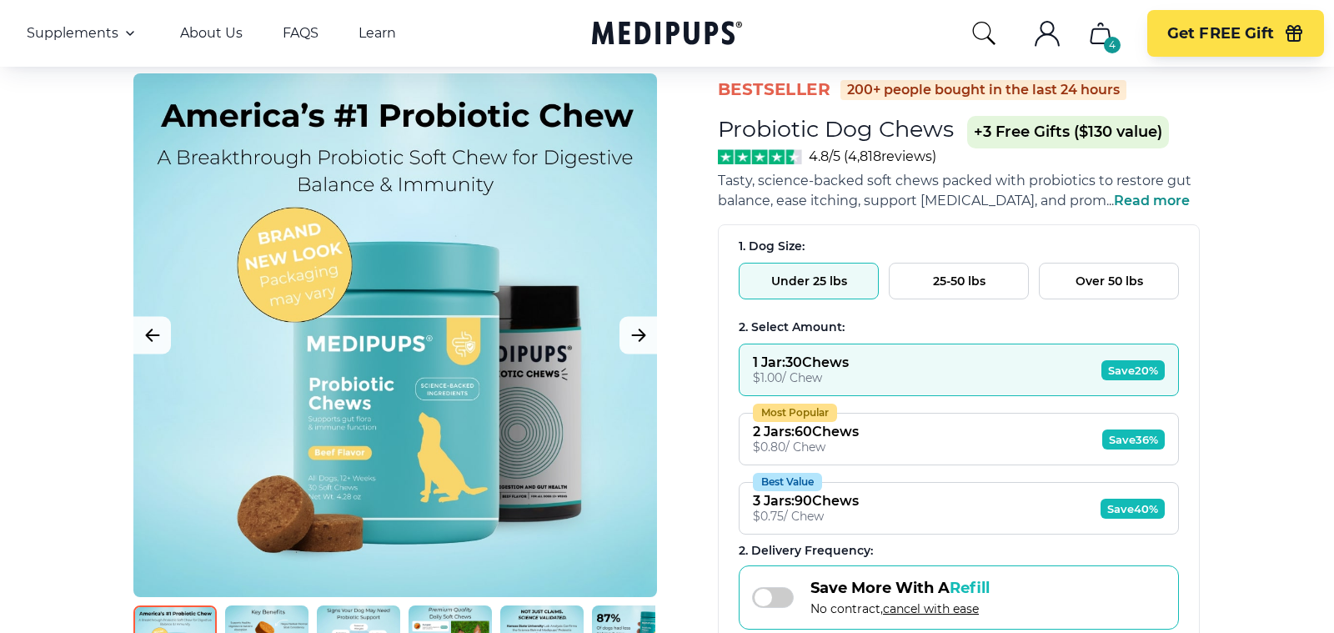
click at [989, 434] on button "Most Popular 2 Jars : 60 Chews $ 0.80 / Chew Save 36%" at bounding box center [959, 439] width 440 height 53
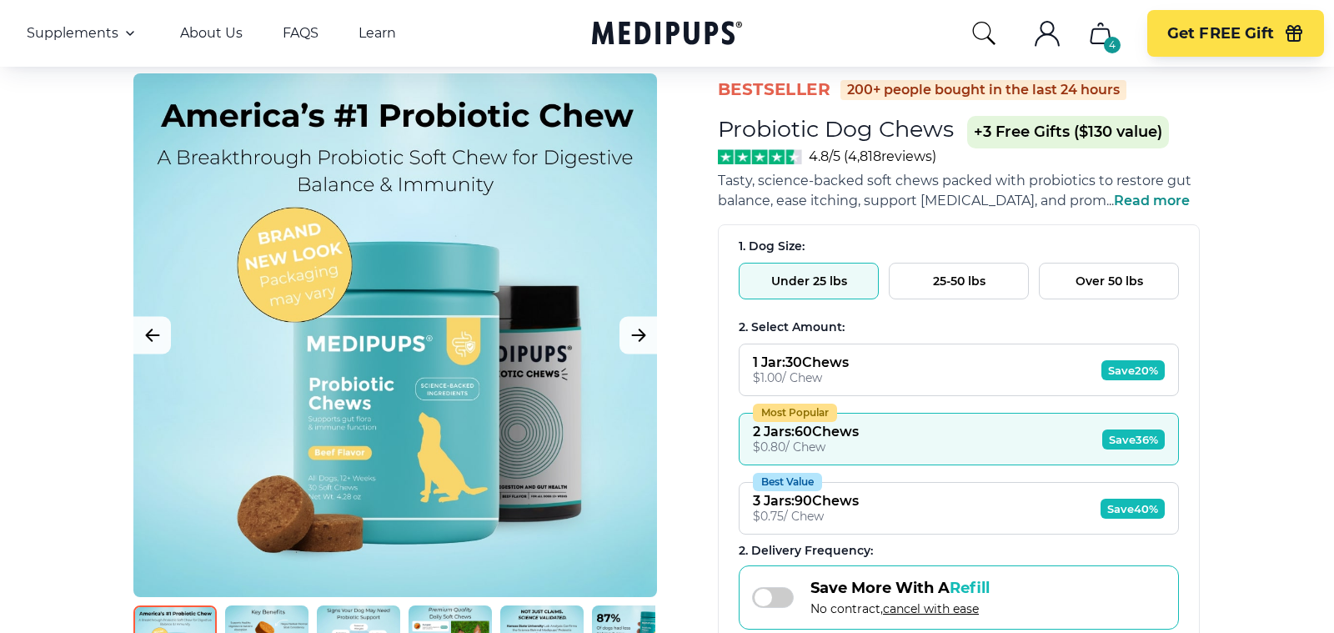
click at [960, 248] on div "1. Dog Size:" at bounding box center [959, 246] width 440 height 16
click at [960, 273] on button "25-50 lbs" at bounding box center [959, 281] width 140 height 37
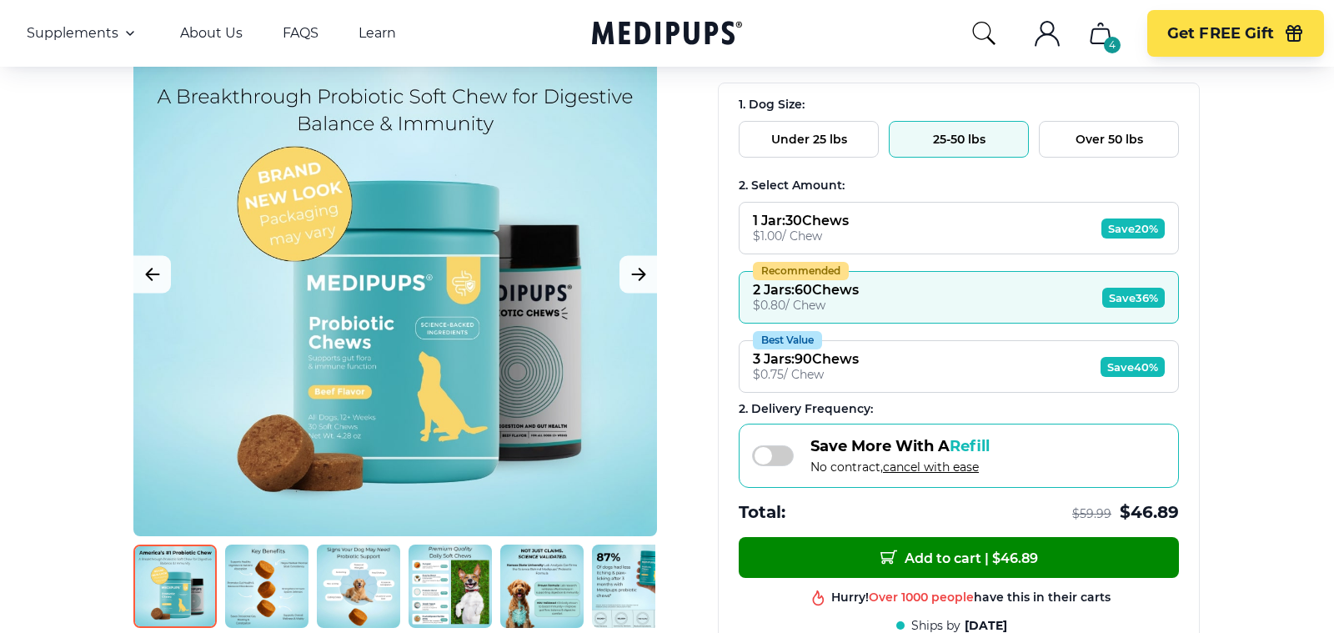
scroll to position [220, 0]
